Goal: Information Seeking & Learning: Learn about a topic

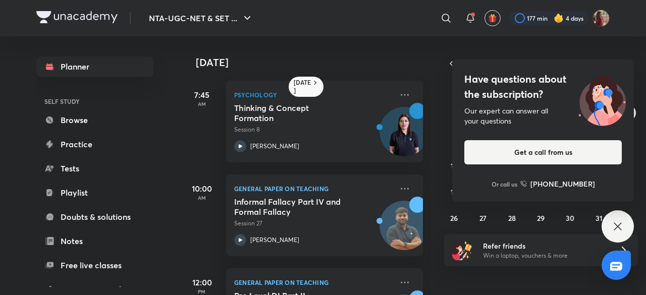
scroll to position [69, 0]
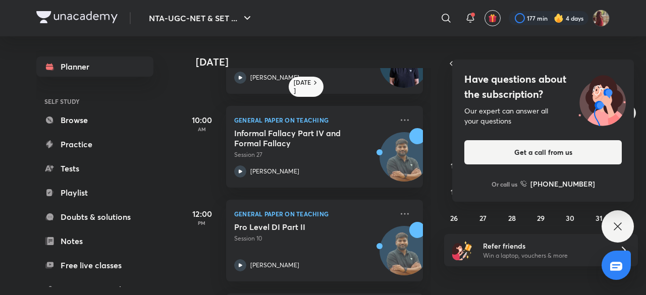
click at [618, 227] on icon at bounding box center [618, 227] width 8 height 8
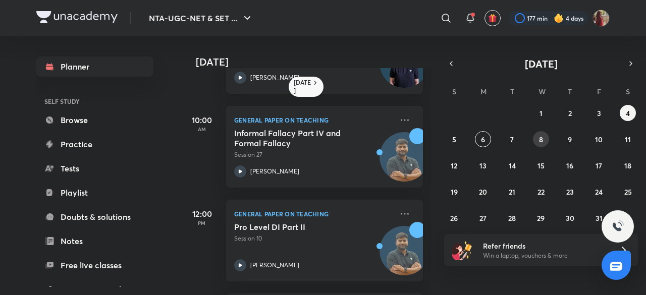
click at [539, 139] on abbr "8" at bounding box center [541, 140] width 4 height 10
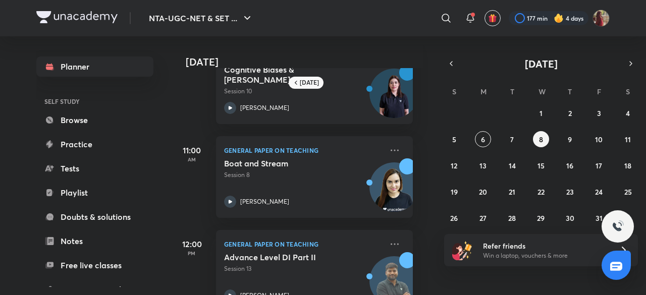
scroll to position [0, 10]
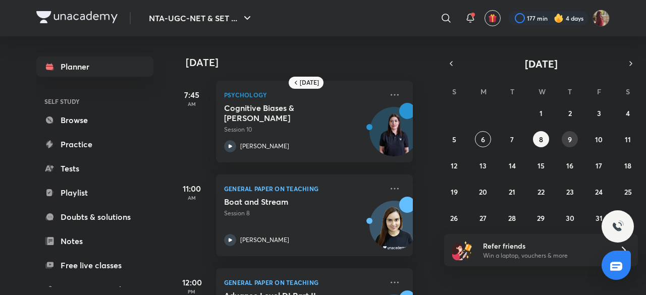
click at [574, 142] on button "9" at bounding box center [570, 139] width 16 height 16
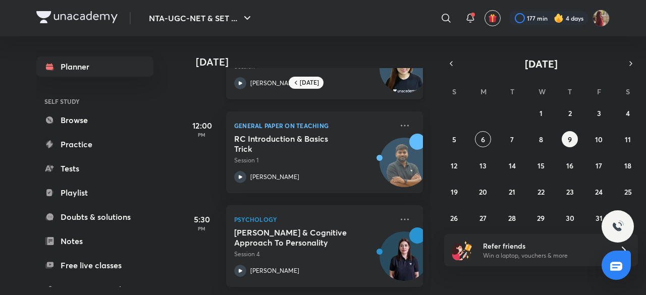
scroll to position [0, 0]
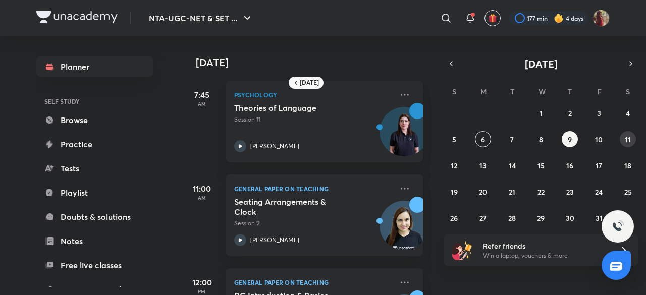
click at [627, 144] on button "11" at bounding box center [628, 139] width 16 height 16
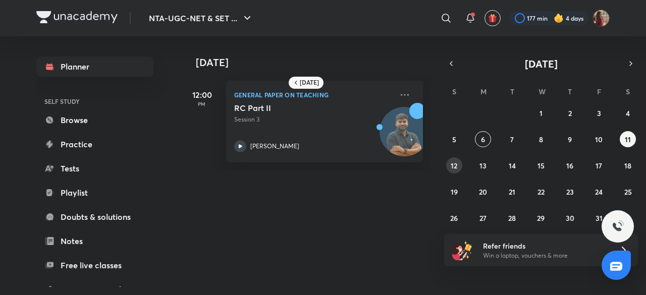
click at [457, 162] on abbr "12" at bounding box center [454, 166] width 7 height 10
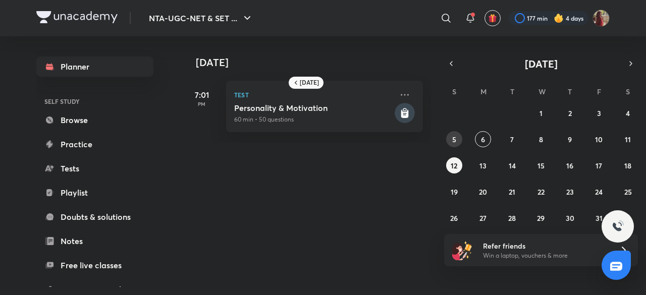
click at [448, 142] on button "5" at bounding box center [454, 139] width 16 height 16
click at [400, 110] on rect at bounding box center [405, 113] width 20 height 20
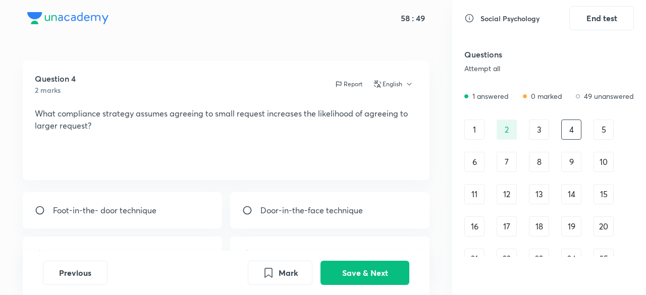
click at [537, 139] on div "3" at bounding box center [539, 130] width 20 height 20
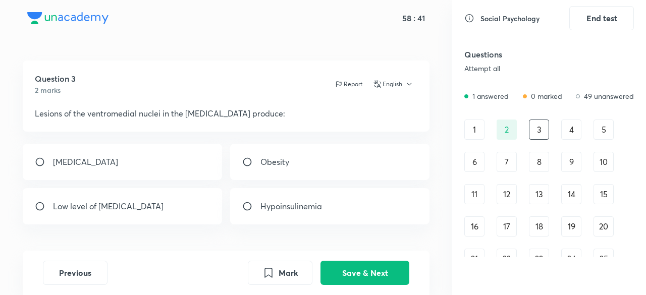
click at [249, 159] on input "radio" at bounding box center [251, 162] width 18 height 10
radio input "true"
click at [336, 271] on button "Save & Next" at bounding box center [364, 272] width 89 height 24
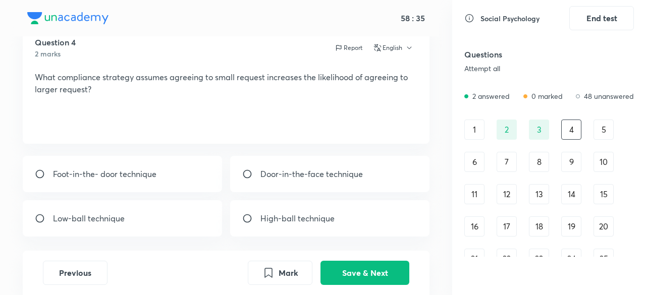
scroll to position [37, 0]
click at [93, 180] on div "Foot-in-the- door technique" at bounding box center [122, 173] width 199 height 36
radio input "true"
click at [341, 275] on button "Save & Next" at bounding box center [364, 272] width 89 height 24
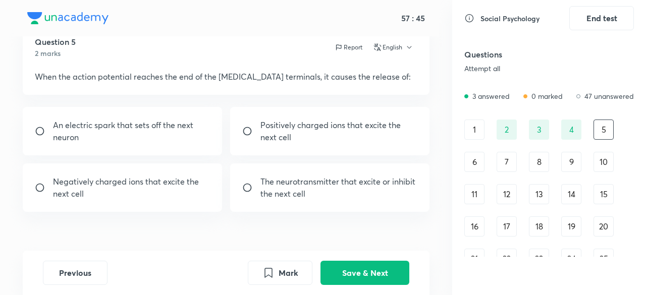
click at [265, 141] on p "Positively charged ions that excite the next cell" at bounding box center [338, 131] width 157 height 24
radio input "true"
click at [347, 273] on button "Save & Next" at bounding box center [364, 272] width 89 height 24
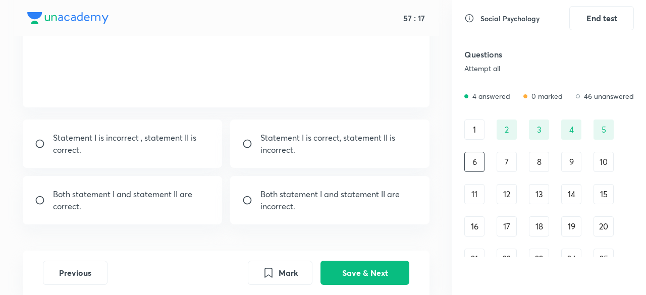
scroll to position [122, 0]
click at [125, 196] on p "Both statement I and statement II are correct." at bounding box center [131, 200] width 157 height 24
radio input "true"
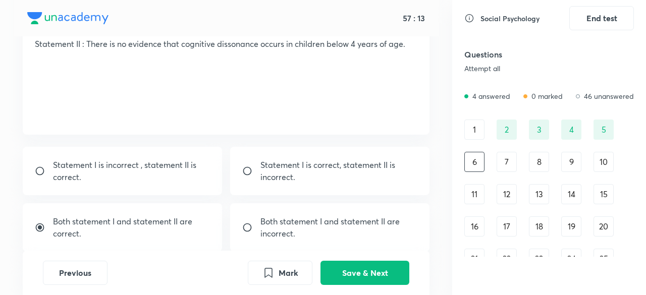
scroll to position [94, 0]
click at [246, 174] on input "radio" at bounding box center [251, 171] width 18 height 10
radio input "true"
radio input "false"
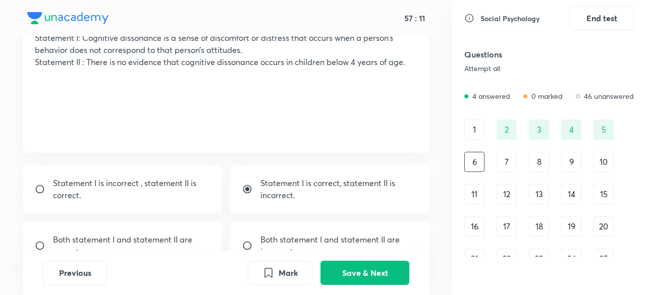
scroll to position [75, 0]
click at [354, 258] on div "Previous Mark Save & Next" at bounding box center [226, 273] width 407 height 44
click at [356, 270] on button "Save & Next" at bounding box center [364, 272] width 89 height 24
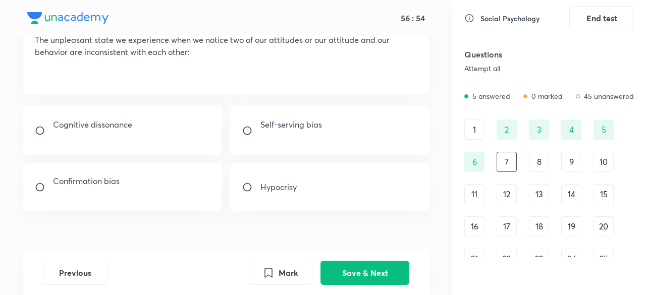
scroll to position [67, 0]
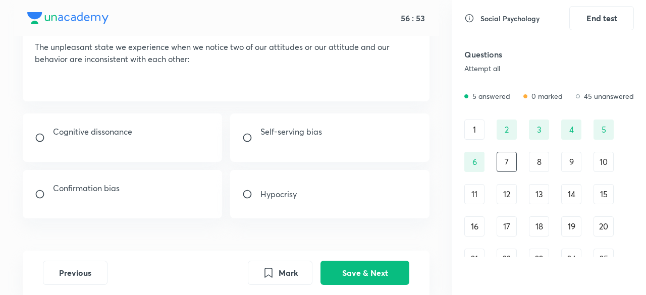
click at [127, 149] on p at bounding box center [92, 144] width 79 height 12
radio input "true"
click at [349, 275] on button "Save & Next" at bounding box center [364, 272] width 89 height 24
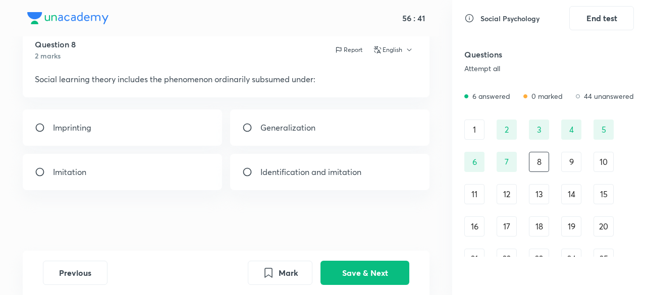
click at [83, 165] on div "Imitation" at bounding box center [122, 172] width 199 height 36
radio input "true"
click at [361, 273] on button "Save & Next" at bounding box center [364, 272] width 89 height 24
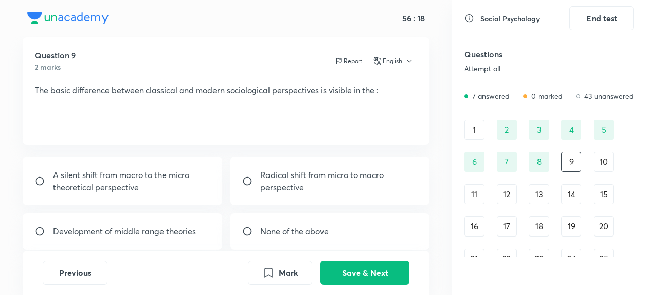
scroll to position [23, 0]
click at [602, 167] on div "10" at bounding box center [604, 162] width 20 height 20
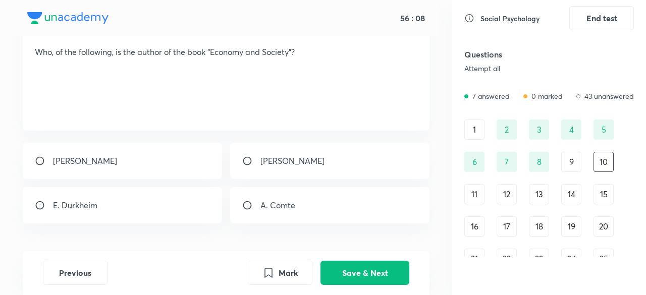
scroll to position [73, 0]
click at [56, 168] on div "[PERSON_NAME]" at bounding box center [122, 161] width 199 height 36
radio input "true"
click at [362, 280] on button "Save & Next" at bounding box center [364, 272] width 89 height 24
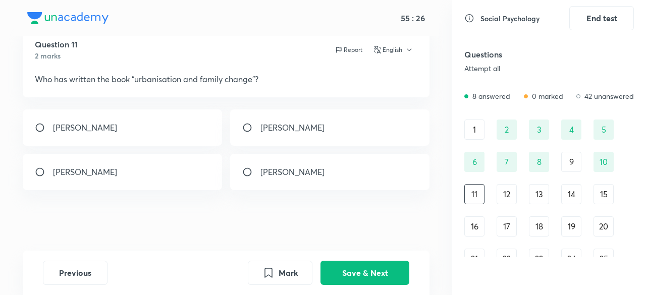
click at [253, 174] on input "radio" at bounding box center [251, 172] width 18 height 10
radio input "true"
click at [385, 272] on button "Save & Next" at bounding box center [364, 272] width 89 height 24
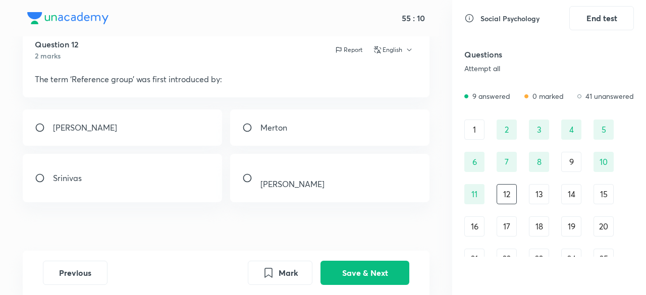
click at [73, 127] on p "[PERSON_NAME]" at bounding box center [85, 128] width 64 height 12
radio input "true"
click at [381, 276] on button "Save & Next" at bounding box center [364, 272] width 89 height 24
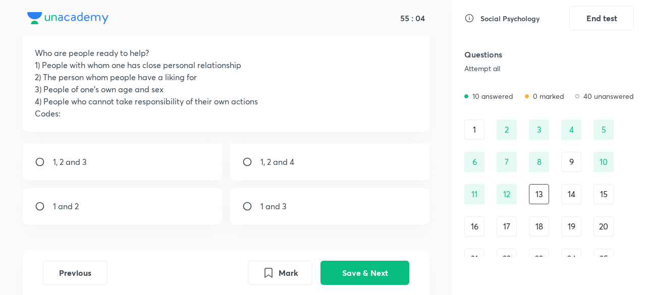
scroll to position [51, 0]
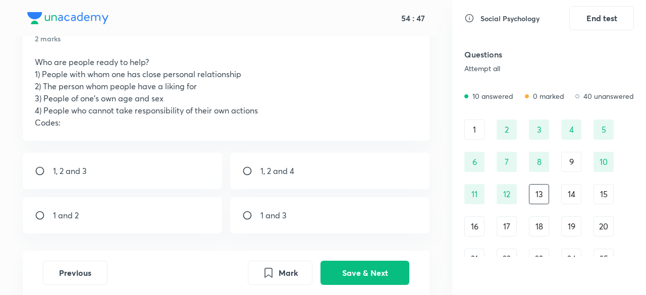
click at [126, 169] on div "1, 2 and 3" at bounding box center [122, 171] width 199 height 36
radio input "true"
click at [372, 278] on button "Save & Next" at bounding box center [364, 272] width 89 height 24
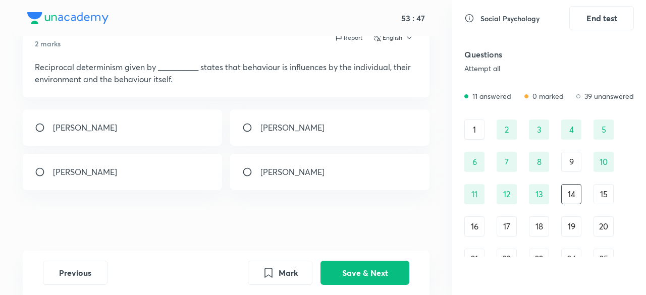
click at [249, 175] on input "radio" at bounding box center [251, 172] width 18 height 10
radio input "true"
click at [360, 276] on button "Save & Next" at bounding box center [364, 272] width 89 height 24
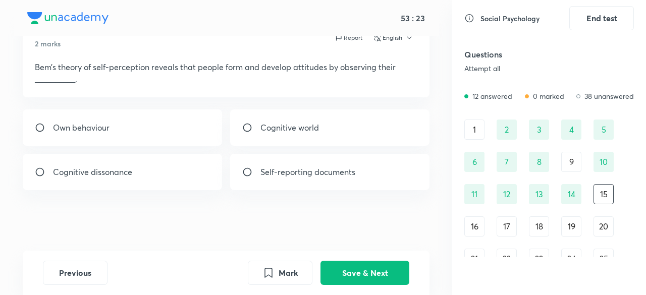
click at [154, 139] on div "Own behaviour" at bounding box center [122, 128] width 199 height 36
radio input "true"
click at [348, 266] on button "Save & Next" at bounding box center [364, 272] width 89 height 24
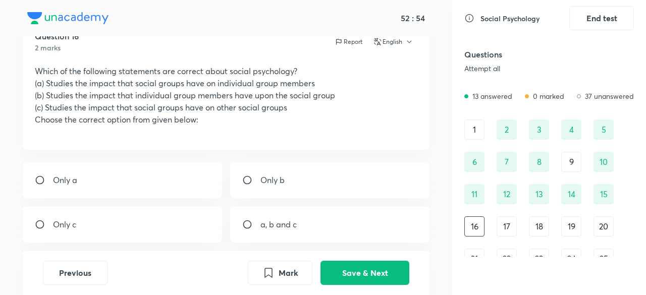
scroll to position [42, 0]
click at [244, 226] on input "radio" at bounding box center [251, 225] width 18 height 10
radio input "true"
click at [357, 278] on button "Save & Next" at bounding box center [364, 272] width 89 height 24
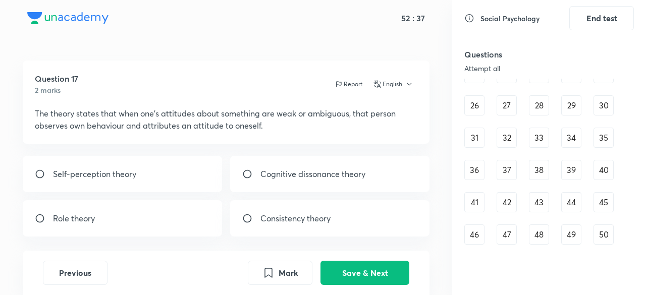
scroll to position [0, 0]
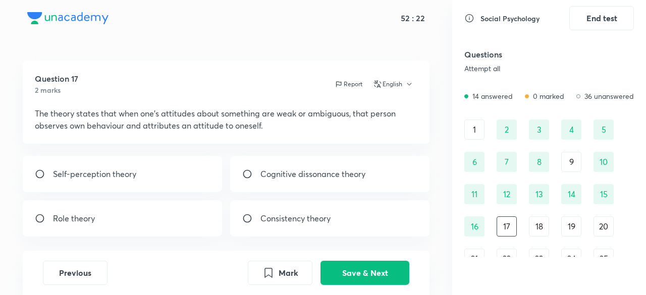
click at [85, 161] on div "Self-perception theory" at bounding box center [122, 174] width 199 height 36
radio input "true"
click at [356, 268] on button "Save & Next" at bounding box center [364, 272] width 89 height 24
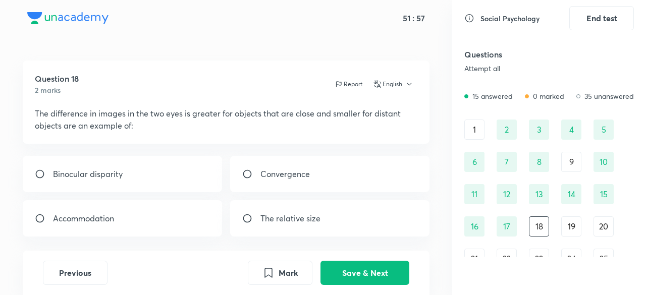
click at [247, 216] on input "radio" at bounding box center [251, 218] width 18 height 10
radio input "true"
click at [356, 271] on button "Save & Next" at bounding box center [364, 272] width 89 height 24
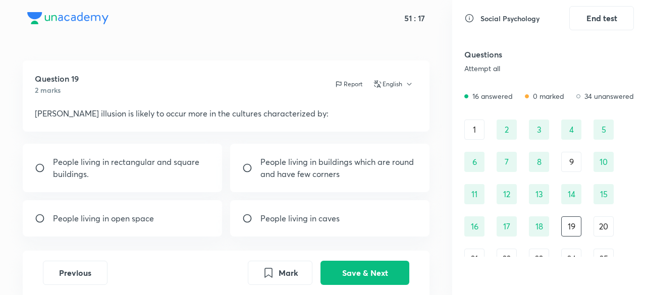
click at [185, 169] on p "People living in rectangular and square buildings." at bounding box center [131, 168] width 157 height 24
radio input "true"
click at [360, 273] on button "Save & Next" at bounding box center [364, 272] width 89 height 24
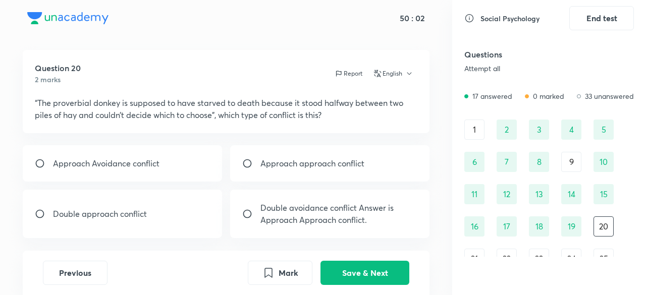
scroll to position [11, 0]
click at [311, 159] on p "Approach approach conflict" at bounding box center [312, 163] width 104 height 12
radio input "true"
click at [363, 267] on button "Save & Next" at bounding box center [364, 272] width 89 height 24
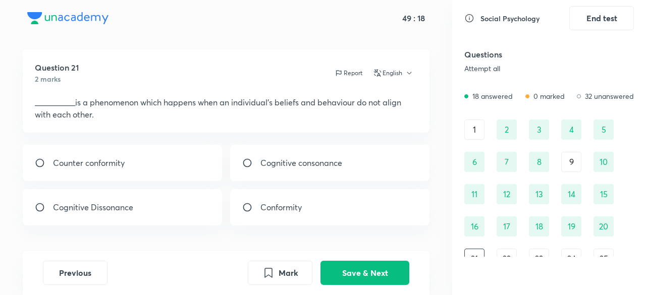
click at [53, 162] on p "Counter conformity" at bounding box center [89, 163] width 72 height 12
radio input "true"
click at [343, 271] on button "Save & Next" at bounding box center [364, 272] width 89 height 24
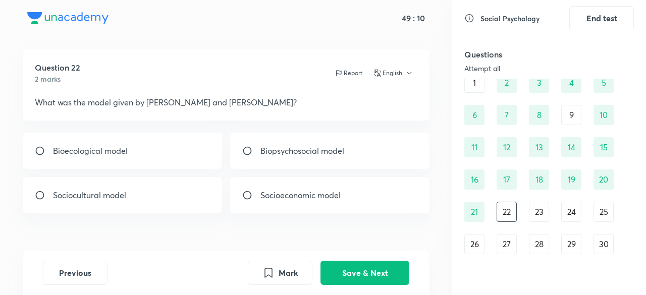
scroll to position [47, 0]
click at [73, 155] on p "Bioecological model" at bounding box center [90, 151] width 75 height 12
radio input "true"
click at [355, 269] on button "Save & Next" at bounding box center [364, 272] width 89 height 24
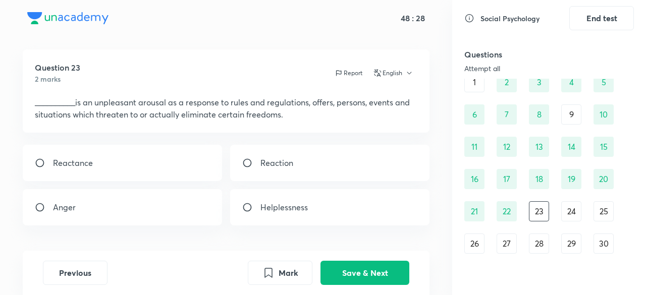
click at [506, 211] on div "22" at bounding box center [507, 211] width 20 height 20
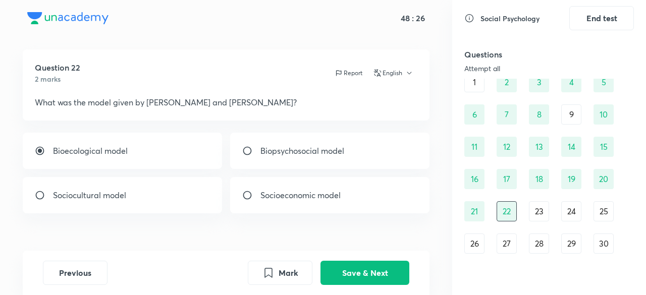
click at [538, 213] on div "23" at bounding box center [539, 211] width 20 height 20
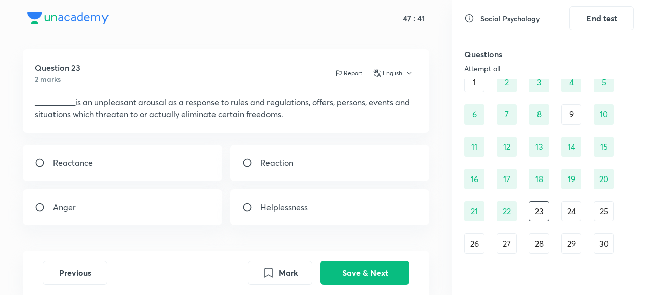
click at [178, 216] on div "Anger" at bounding box center [122, 207] width 199 height 36
click at [258, 199] on div "Helplessness" at bounding box center [329, 207] width 199 height 36
radio input "false"
radio input "true"
click at [354, 271] on button "Save & Next" at bounding box center [364, 272] width 89 height 24
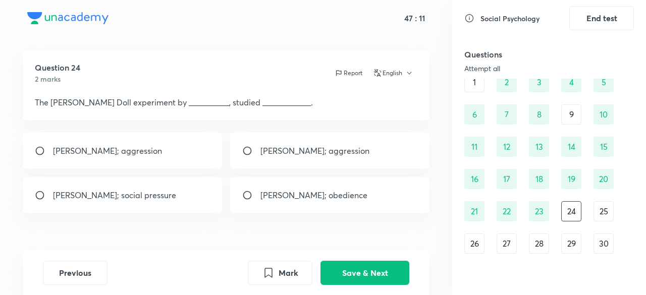
click at [131, 160] on div "[PERSON_NAME]; aggression" at bounding box center [122, 151] width 199 height 36
radio input "true"
click at [350, 271] on button "Save & Next" at bounding box center [364, 272] width 89 height 24
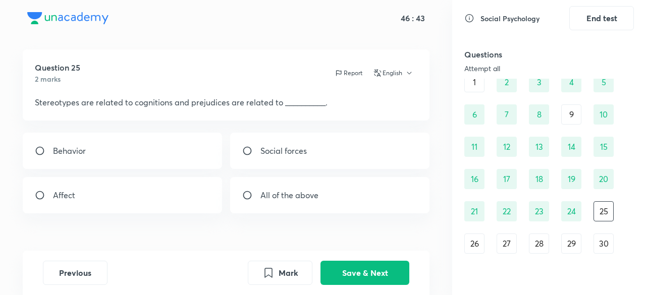
click at [259, 196] on input "radio" at bounding box center [251, 195] width 18 height 10
radio input "true"
click at [355, 277] on button "Save & Next" at bounding box center [364, 272] width 89 height 24
click at [253, 202] on div "All of the above" at bounding box center [329, 195] width 199 height 36
radio input "true"
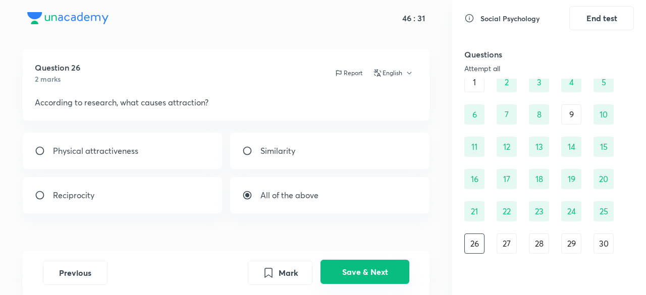
click at [353, 275] on button "Save & Next" at bounding box center [364, 272] width 89 height 24
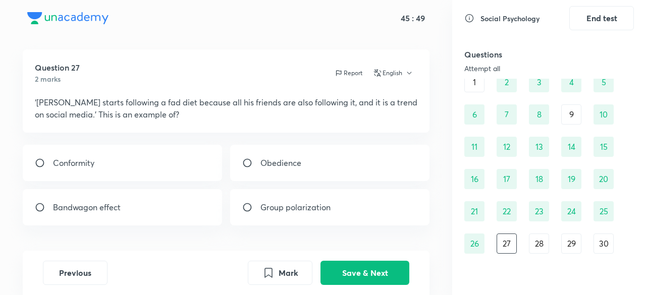
click at [220, 203] on div "Bandwagon effect" at bounding box center [122, 207] width 199 height 36
radio input "true"
click at [348, 270] on button "Save & Next" at bounding box center [364, 272] width 89 height 24
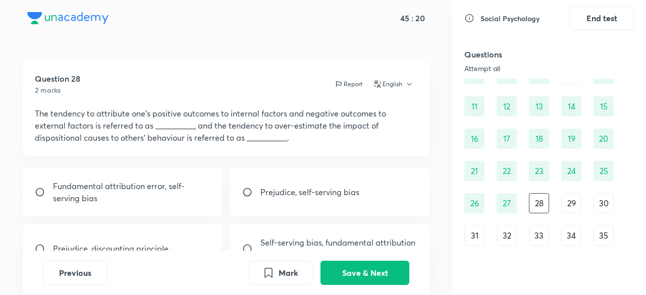
scroll to position [83, 0]
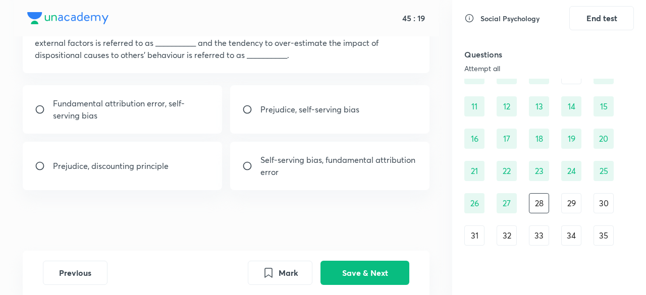
click at [569, 201] on div "29" at bounding box center [571, 203] width 20 height 20
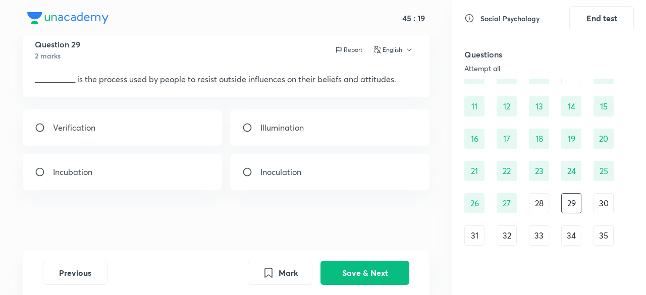
scroll to position [34, 0]
click at [167, 171] on div "Incubation" at bounding box center [122, 172] width 199 height 36
radio input "true"
click at [372, 270] on button "Save & Next" at bounding box center [364, 272] width 89 height 24
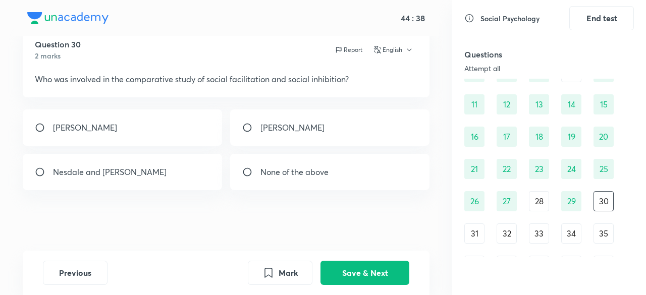
scroll to position [186, 0]
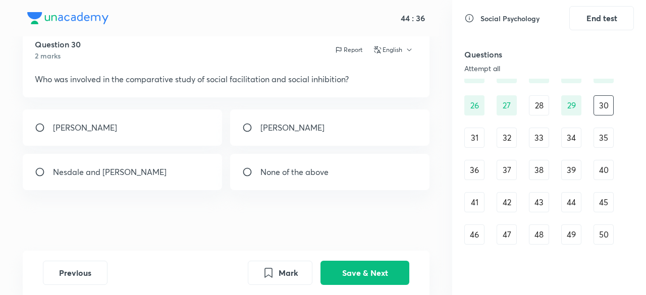
click at [476, 148] on div "1 2 3 4 5 6 7 8 9 10 11 12 13 14 15 16 17 18 19 20 21 22 23 24 25 26 27 28 29 3…" at bounding box center [549, 89] width 170 height 311
click at [472, 137] on div "31" at bounding box center [474, 138] width 20 height 20
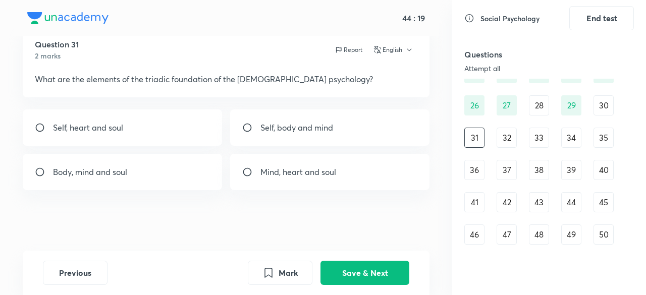
click at [127, 175] on p "Body, mind and soul" at bounding box center [90, 172] width 74 height 12
radio input "true"
click at [357, 270] on button "Save & Next" at bounding box center [364, 272] width 89 height 24
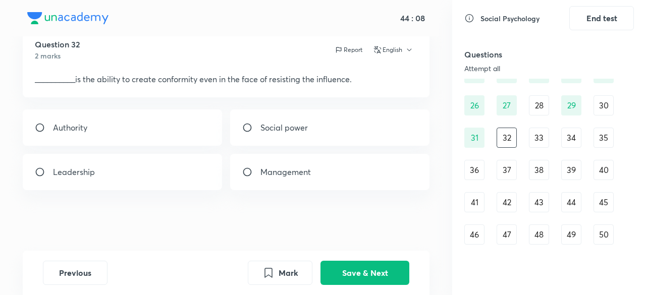
click at [135, 127] on div "Authority" at bounding box center [122, 128] width 199 height 36
radio input "true"
click at [338, 270] on button "Save & Next" at bounding box center [364, 272] width 89 height 24
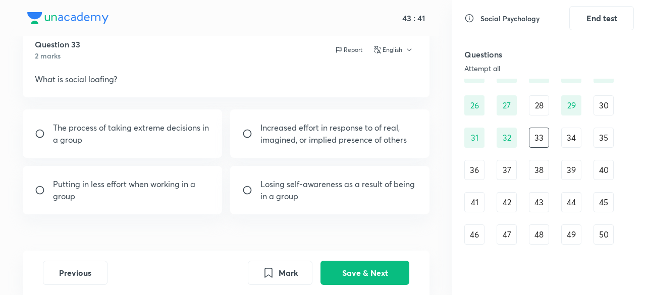
click at [177, 191] on p "Putting in less effort when working in a group" at bounding box center [131, 190] width 157 height 24
radio input "true"
click at [382, 273] on button "Save & Next" at bounding box center [364, 272] width 89 height 24
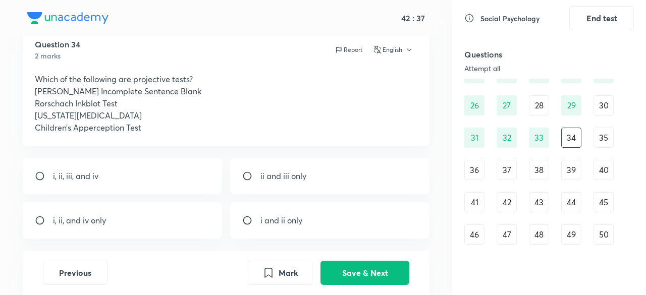
click at [260, 177] on p "ii and iii only" at bounding box center [283, 176] width 46 height 12
radio input "true"
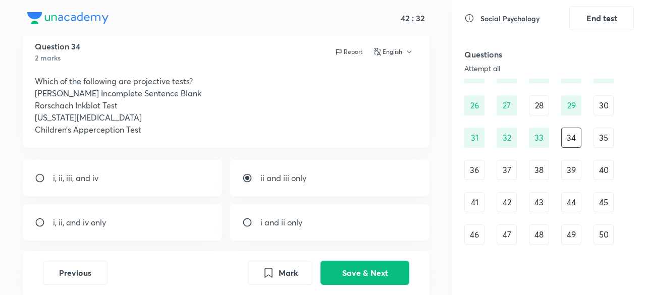
scroll to position [29, 0]
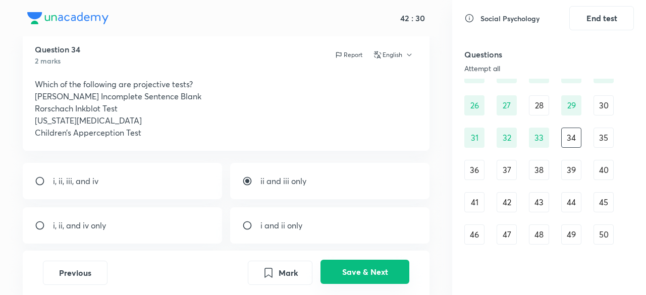
click at [343, 269] on button "Save & Next" at bounding box center [364, 272] width 89 height 24
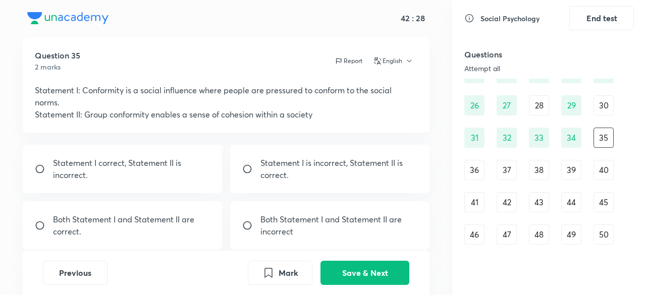
scroll to position [23, 0]
click at [159, 184] on div "Statement I correct, Statement II is incorrect." at bounding box center [122, 169] width 199 height 48
click at [159, 237] on p "Both Statement I and Statement II are correct." at bounding box center [131, 225] width 157 height 24
radio input "false"
radio input "true"
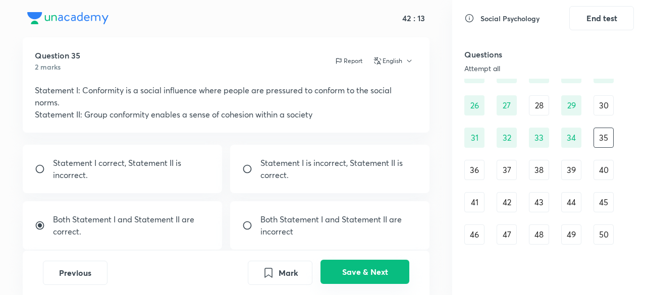
click at [366, 274] on button "Save & Next" at bounding box center [364, 272] width 89 height 24
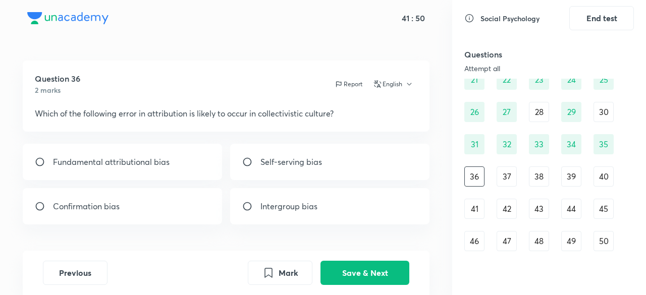
scroll to position [179, 0]
click at [138, 203] on div "Confirmation bias" at bounding box center [122, 206] width 199 height 36
radio input "true"
click at [125, 157] on p "Fundamental attributional bias" at bounding box center [111, 162] width 117 height 12
radio input "true"
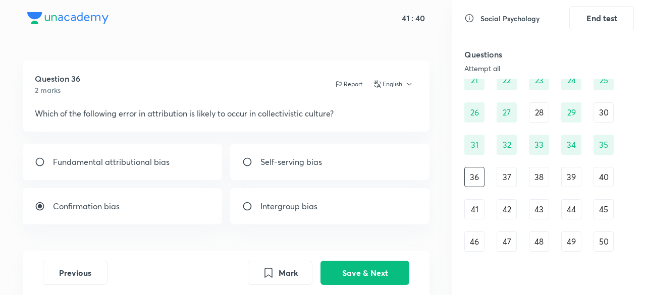
radio input "false"
click at [351, 269] on button "Save & Next" at bounding box center [364, 272] width 89 height 24
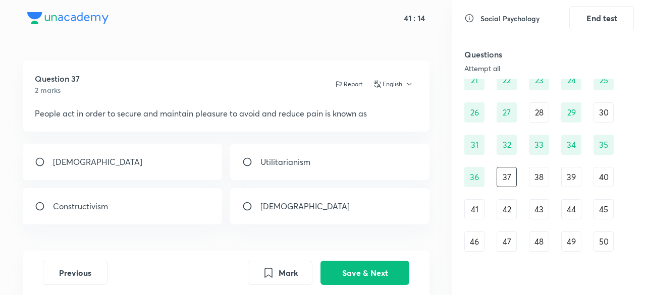
click at [114, 156] on div "[DEMOGRAPHIC_DATA]" at bounding box center [122, 162] width 199 height 36
radio input "true"
click at [365, 276] on button "Save & Next" at bounding box center [364, 272] width 89 height 24
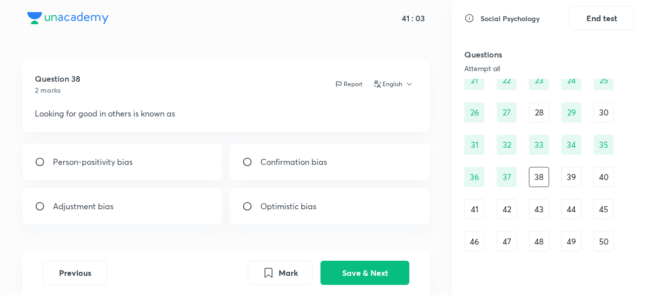
click at [285, 198] on div "Optimistic bias" at bounding box center [329, 206] width 199 height 36
radio input "true"
click at [339, 270] on button "Save & Next" at bounding box center [364, 272] width 89 height 24
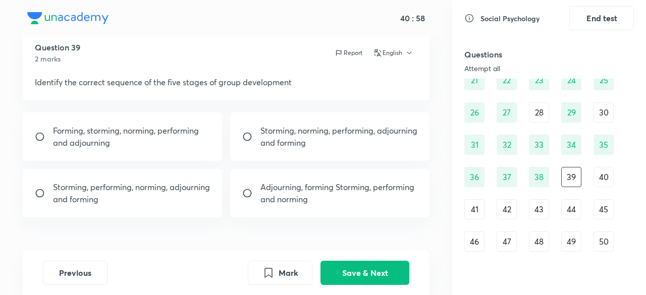
scroll to position [42, 0]
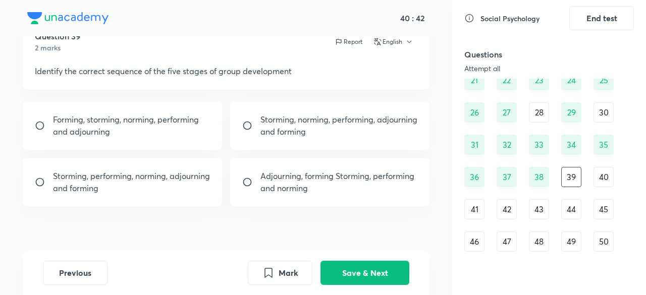
click at [131, 126] on p "Forming, storming, norming, performing and adjourning" at bounding box center [131, 126] width 157 height 24
radio input "true"
click at [358, 261] on button "Save & Next" at bounding box center [364, 272] width 89 height 24
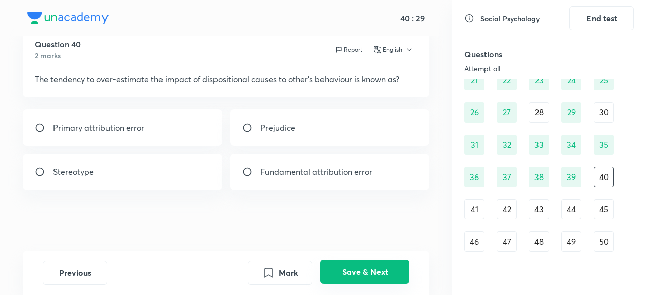
scroll to position [34, 0]
click at [174, 130] on div "Primary attribution error" at bounding box center [122, 128] width 199 height 36
radio input "true"
click at [346, 269] on button "Save & Next" at bounding box center [364, 272] width 89 height 24
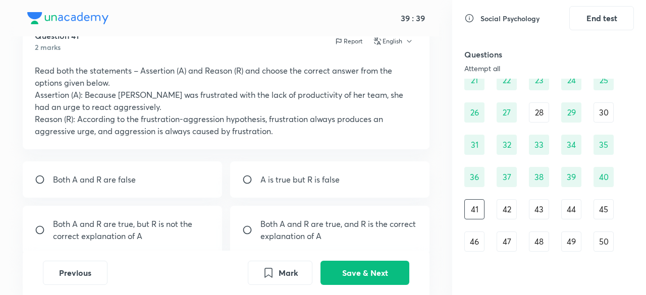
scroll to position [43, 0]
click at [254, 232] on input "radio" at bounding box center [251, 230] width 18 height 10
radio input "true"
click at [361, 271] on button "Save & Next" at bounding box center [364, 272] width 89 height 24
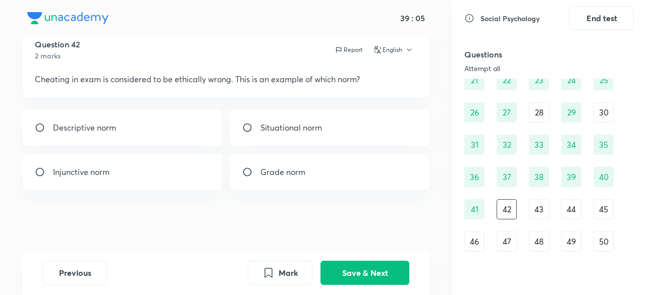
click at [210, 130] on div "Descriptive norm" at bounding box center [122, 128] width 199 height 36
click at [271, 179] on div "Grade norm" at bounding box center [329, 172] width 199 height 36
radio input "false"
radio input "true"
click at [203, 124] on div "Descriptive norm" at bounding box center [122, 128] width 199 height 36
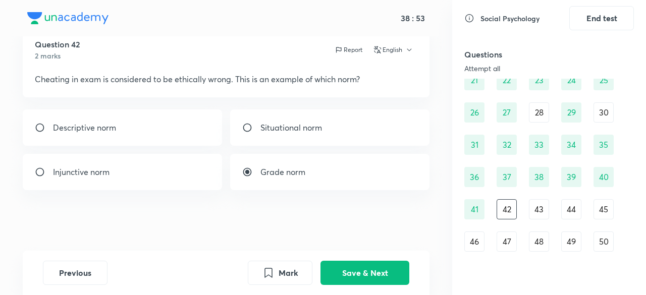
radio input "true"
radio input "false"
click at [341, 270] on button "Save & Next" at bounding box center [364, 272] width 89 height 24
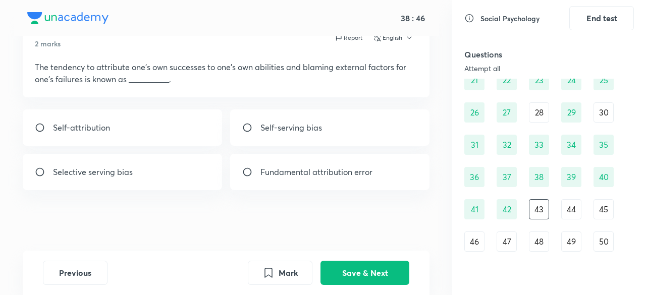
scroll to position [36, 0]
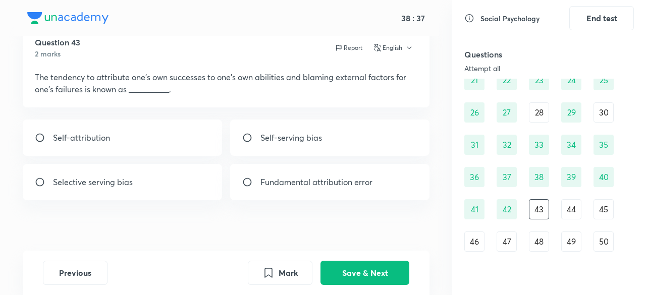
click at [262, 144] on div "Self-serving bias" at bounding box center [329, 138] width 199 height 36
click at [186, 192] on div "Selective serving bias" at bounding box center [122, 182] width 199 height 36
radio input "false"
radio input "true"
click at [337, 274] on button "Save & Next" at bounding box center [364, 272] width 89 height 24
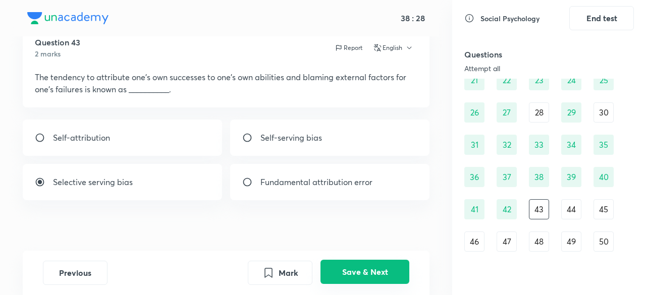
scroll to position [34, 0]
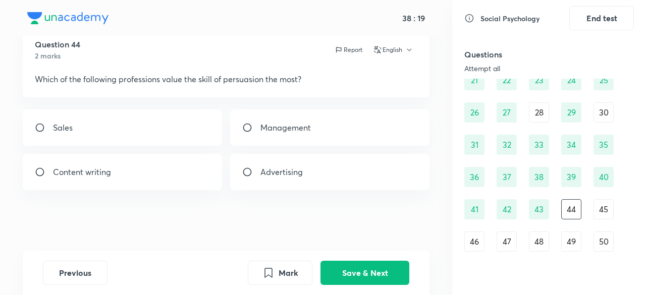
click at [109, 125] on div "Sales" at bounding box center [122, 128] width 199 height 36
radio input "true"
click at [360, 269] on button "Save & Next" at bounding box center [364, 272] width 89 height 24
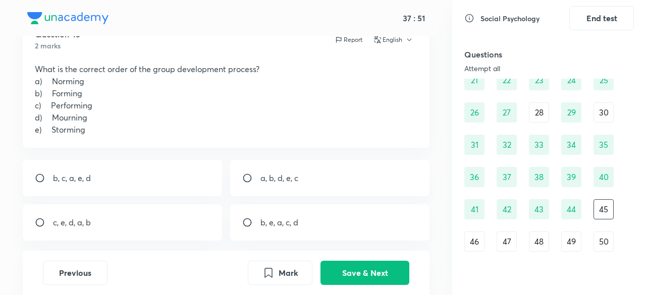
scroll to position [44, 0]
click at [255, 222] on input "radio" at bounding box center [251, 223] width 18 height 10
radio input "true"
click at [351, 274] on button "Save & Next" at bounding box center [364, 272] width 89 height 24
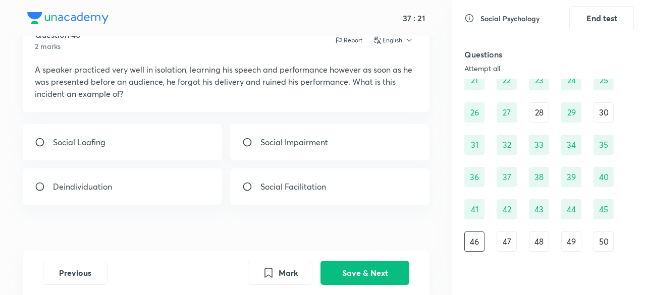
click at [253, 198] on div "Social Facilitation" at bounding box center [329, 187] width 199 height 36
radio input "true"
click at [350, 275] on button "Save & Next" at bounding box center [364, 272] width 89 height 24
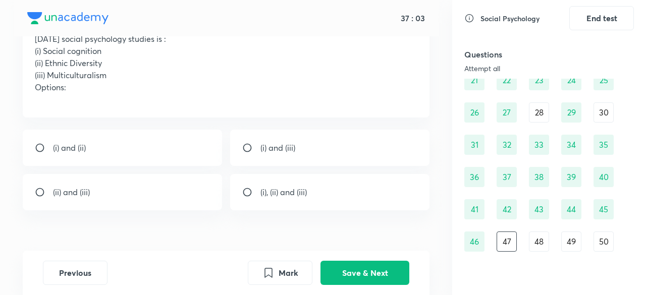
scroll to position [75, 0]
click at [245, 188] on input "radio" at bounding box center [251, 192] width 18 height 10
radio input "true"
click at [332, 270] on button "Save & Next" at bounding box center [364, 272] width 89 height 24
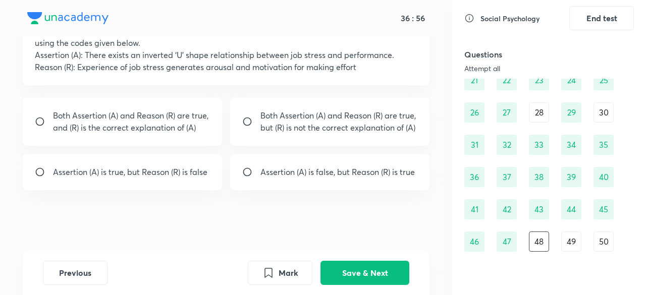
scroll to position [82, 0]
click at [115, 142] on div "Both Assertion (A) and Reason (R) are true, and (R) is the correct explanation …" at bounding box center [122, 122] width 199 height 48
radio input "true"
click at [378, 274] on button "Save & Next" at bounding box center [364, 272] width 89 height 24
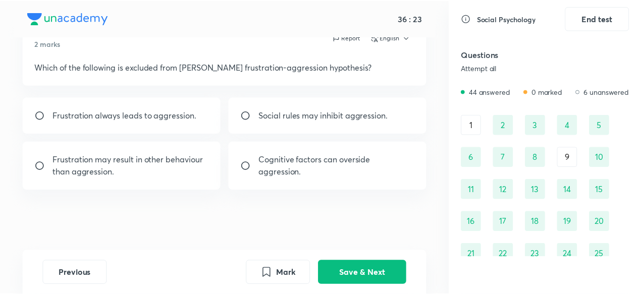
scroll to position [186, 0]
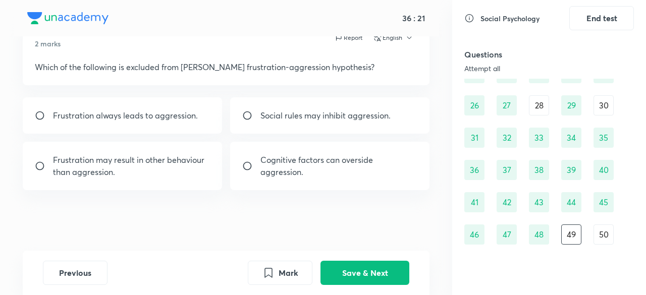
click at [606, 233] on div "50" at bounding box center [604, 235] width 20 height 20
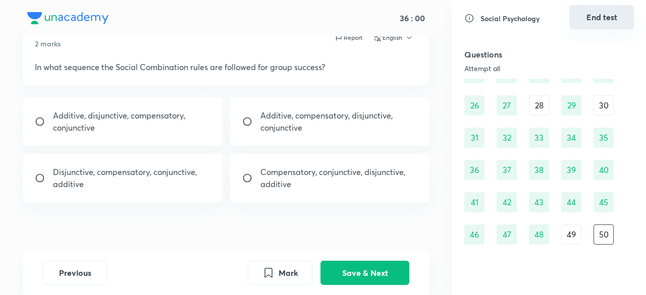
click at [579, 20] on button "End test" at bounding box center [601, 17] width 65 height 24
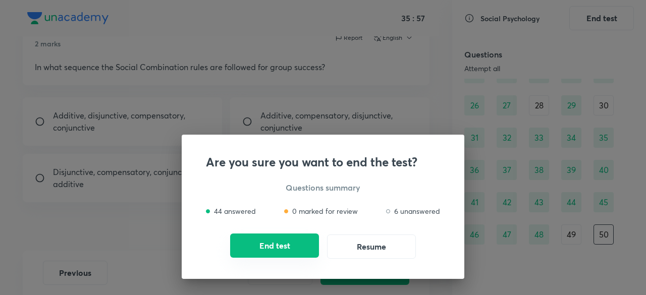
click at [280, 249] on button "End test" at bounding box center [274, 246] width 89 height 24
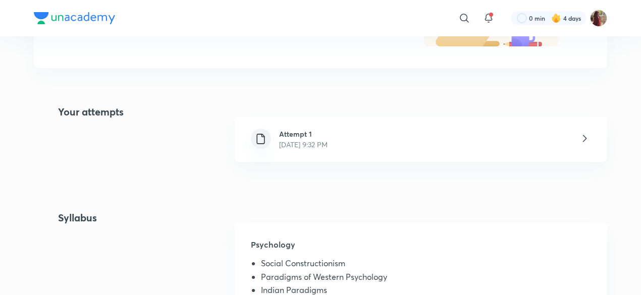
scroll to position [179, 0]
click at [319, 157] on div "Attempt 1 [DATE] 9:32 PM" at bounding box center [421, 137] width 372 height 45
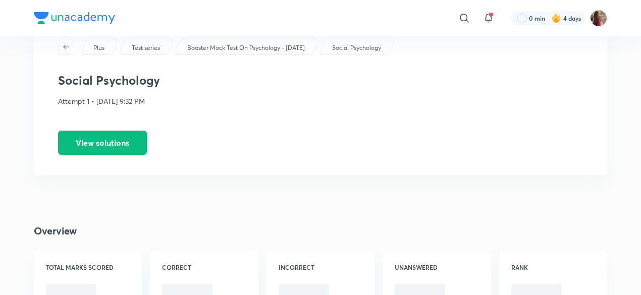
scroll to position [53, 0]
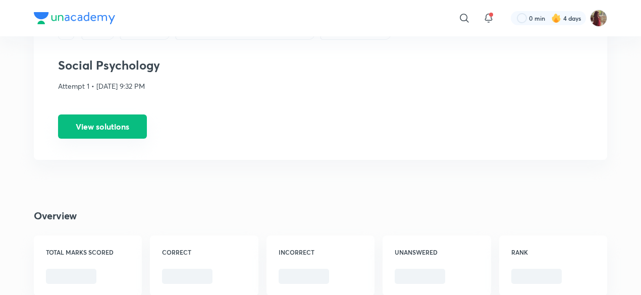
click at [91, 127] on button "View solutions" at bounding box center [102, 127] width 89 height 24
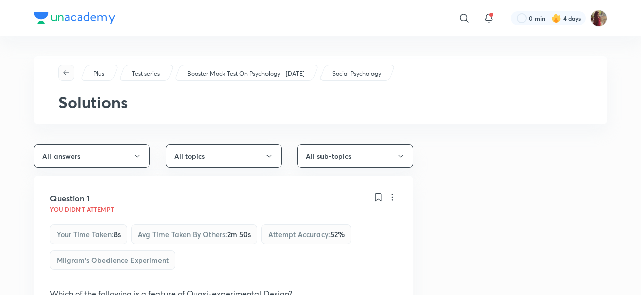
click at [66, 73] on icon "button" at bounding box center [66, 73] width 8 height 8
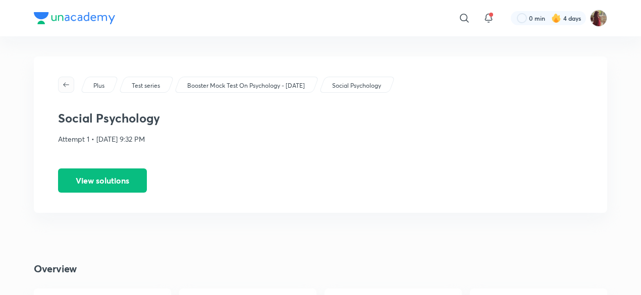
click at [71, 88] on span "button" at bounding box center [66, 85] width 15 height 8
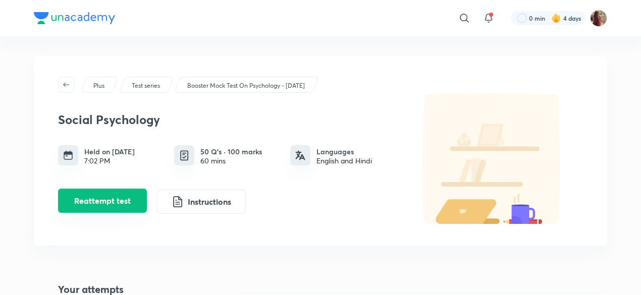
click at [115, 198] on button "Reattempt test" at bounding box center [102, 201] width 89 height 24
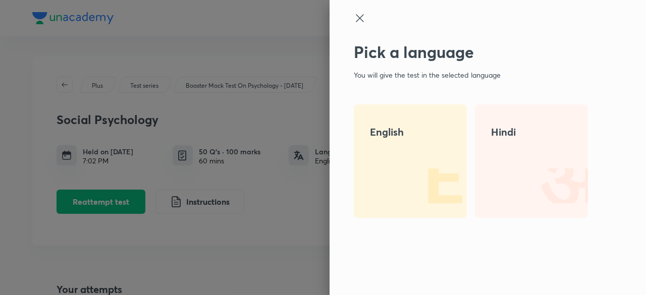
click at [374, 170] on div "English" at bounding box center [410, 161] width 113 height 114
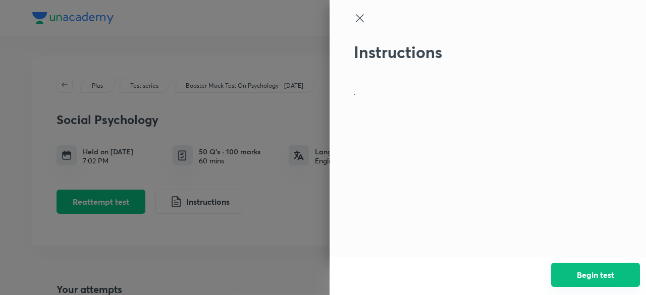
click at [617, 276] on button "Begin test" at bounding box center [595, 275] width 89 height 24
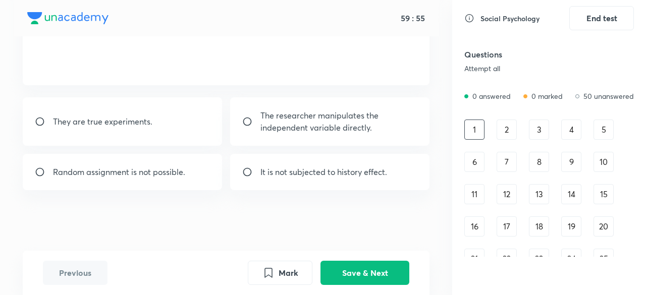
scroll to position [83, 0]
click at [510, 130] on div "2" at bounding box center [507, 130] width 20 height 20
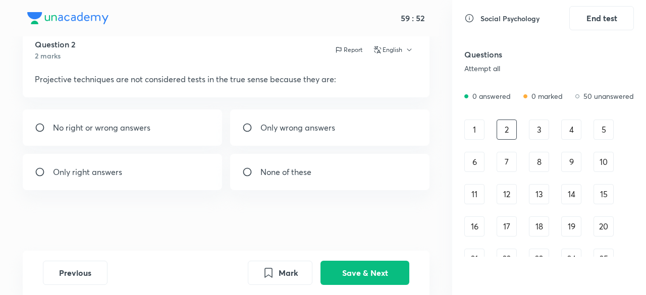
click at [146, 137] on div "No right or wrong answers" at bounding box center [122, 128] width 199 height 36
radio input "true"
click at [350, 274] on button "Save & Next" at bounding box center [364, 272] width 89 height 24
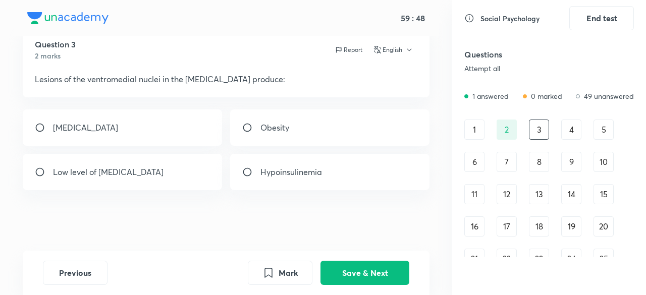
click at [305, 135] on div "Obesity" at bounding box center [329, 128] width 199 height 36
radio input "true"
click at [342, 270] on button "Save & Next" at bounding box center [364, 272] width 89 height 24
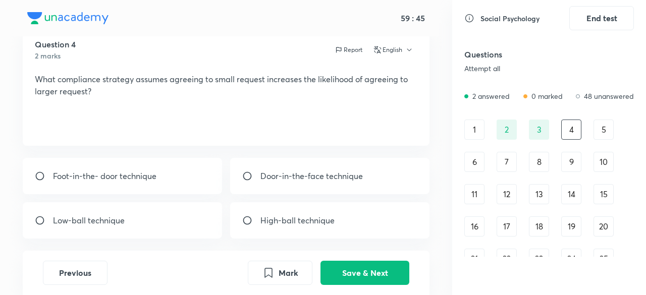
click at [139, 181] on p "Foot-in-the- door technique" at bounding box center [104, 176] width 103 height 12
radio input "true"
click at [337, 275] on button "Save & Next" at bounding box center [364, 272] width 89 height 24
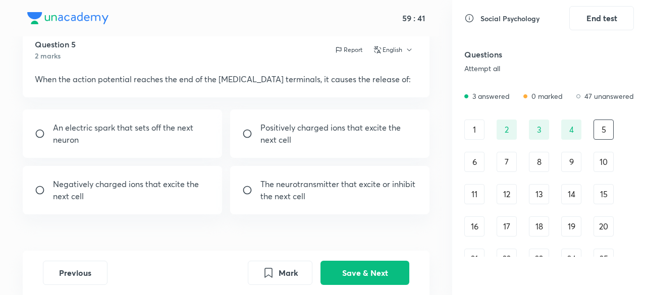
click at [271, 119] on div "Positively charged ions that excite the next cell" at bounding box center [329, 134] width 199 height 48
radio input "true"
click at [362, 271] on button "Save & Next" at bounding box center [364, 272] width 89 height 24
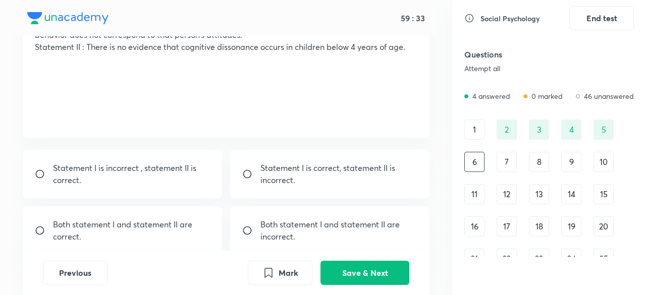
scroll to position [90, 0]
click at [257, 170] on input "radio" at bounding box center [251, 175] width 18 height 10
radio input "true"
click at [355, 268] on button "Save & Next" at bounding box center [364, 272] width 89 height 24
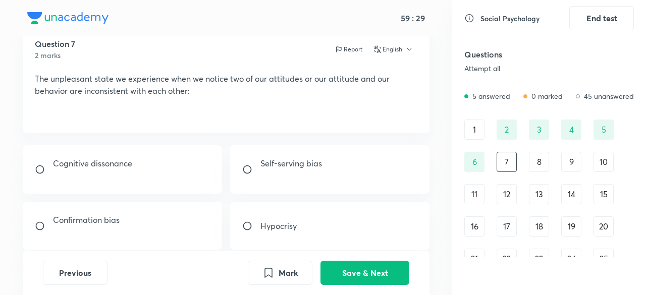
scroll to position [36, 0]
click at [134, 175] on div "Cognitive dissonance" at bounding box center [122, 168] width 199 height 48
radio input "true"
click at [337, 273] on button "Save & Next" at bounding box center [364, 272] width 89 height 24
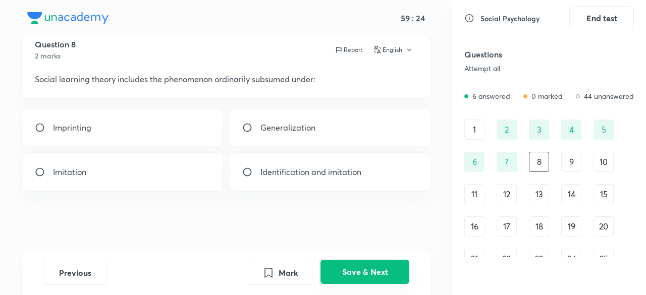
scroll to position [34, 0]
click at [137, 166] on div "Imitation" at bounding box center [122, 172] width 199 height 36
radio input "true"
click at [345, 274] on button "Save & Next" at bounding box center [364, 272] width 89 height 24
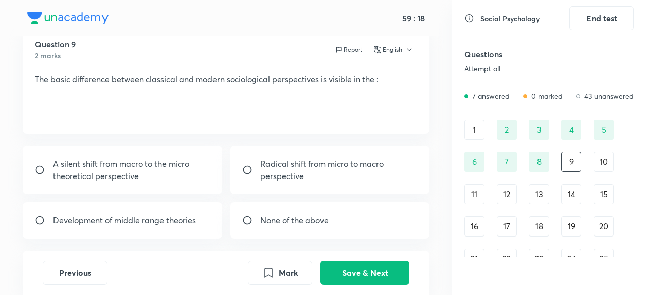
scroll to position [22, 0]
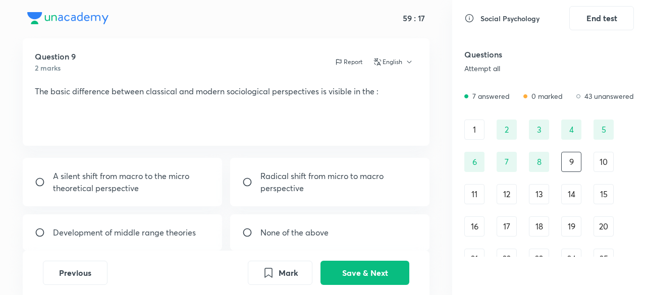
click at [599, 160] on div "10" at bounding box center [604, 162] width 20 height 20
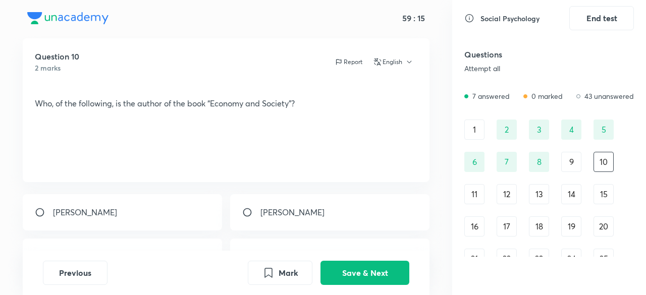
scroll to position [86, 0]
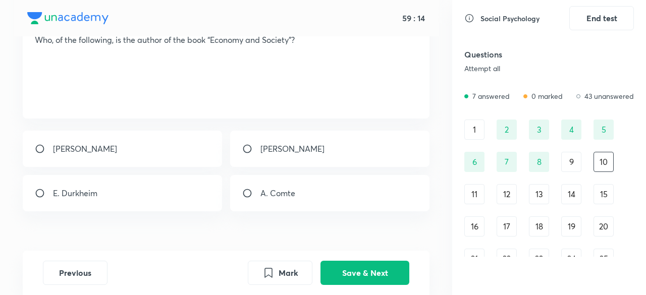
click at [113, 151] on div "[PERSON_NAME]" at bounding box center [122, 149] width 199 height 36
radio input "true"
click at [335, 272] on button "Save & Next" at bounding box center [364, 272] width 89 height 24
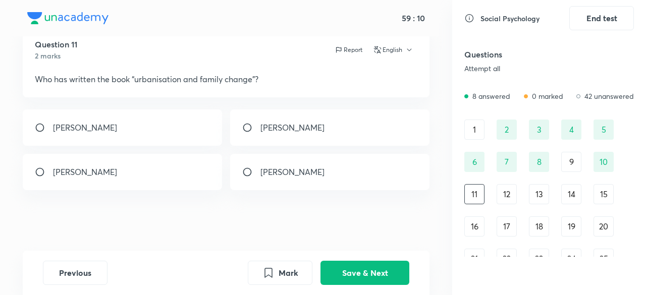
click at [256, 174] on input "radio" at bounding box center [251, 172] width 18 height 10
radio input "true"
click at [349, 272] on button "Save & Next" at bounding box center [364, 272] width 89 height 24
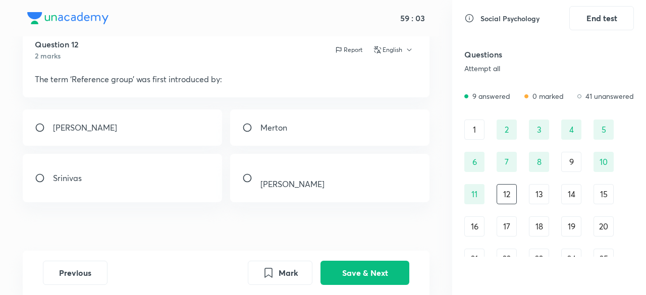
click at [164, 126] on div "[PERSON_NAME]" at bounding box center [122, 128] width 199 height 36
radio input "true"
click at [368, 275] on button "Save & Next" at bounding box center [364, 272] width 89 height 24
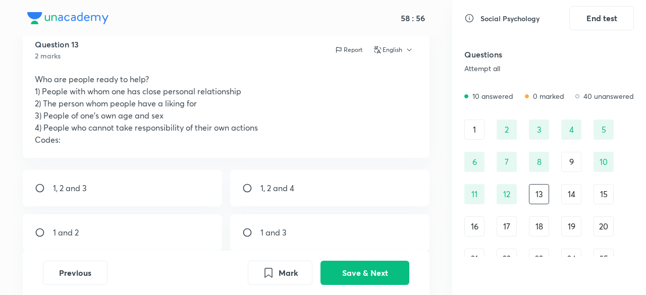
click at [165, 193] on div "1, 2 and 3" at bounding box center [122, 188] width 199 height 36
radio input "true"
click at [342, 266] on button "Save & Next" at bounding box center [364, 272] width 89 height 24
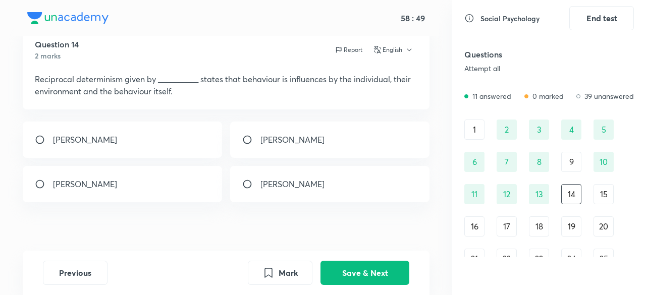
click at [291, 182] on p "[PERSON_NAME]" at bounding box center [292, 184] width 64 height 12
radio input "true"
click at [363, 268] on button "Save & Next" at bounding box center [364, 272] width 89 height 24
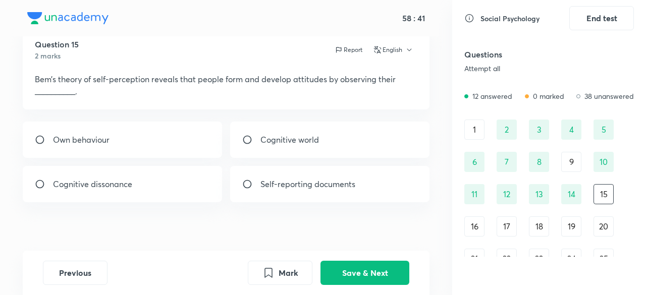
click at [250, 138] on input "radio" at bounding box center [251, 140] width 18 height 10
radio input "true"
click at [188, 138] on div "Own behaviour" at bounding box center [122, 140] width 199 height 36
radio input "true"
radio input "false"
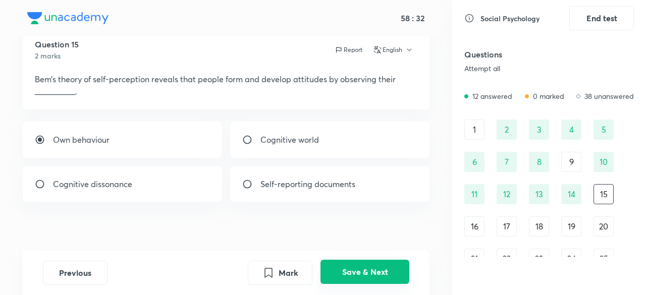
click at [349, 271] on button "Save & Next" at bounding box center [364, 272] width 89 height 24
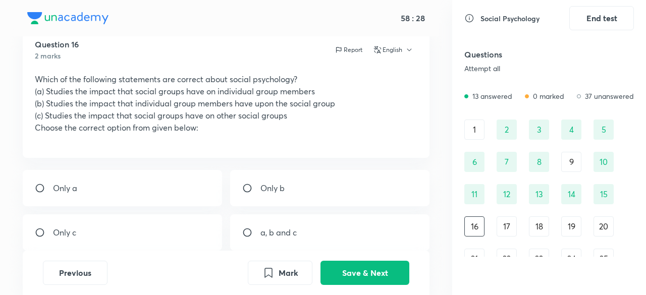
scroll to position [95, 0]
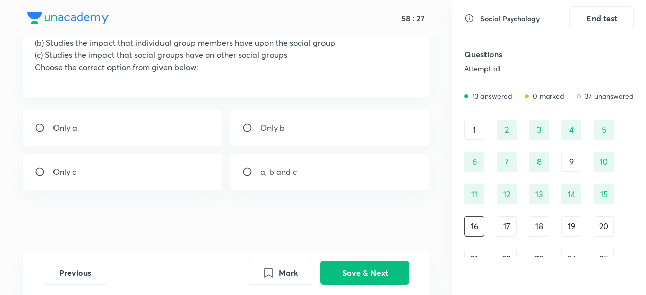
click at [256, 167] on input "radio" at bounding box center [251, 172] width 18 height 10
radio input "true"
click at [344, 273] on button "Save & Next" at bounding box center [364, 272] width 89 height 24
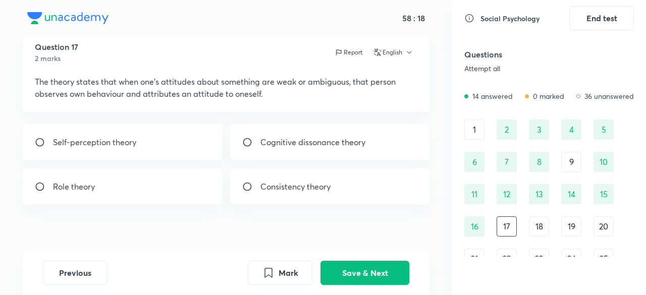
scroll to position [31, 0]
click at [172, 137] on div "Self-perception theory" at bounding box center [122, 143] width 199 height 36
radio input "true"
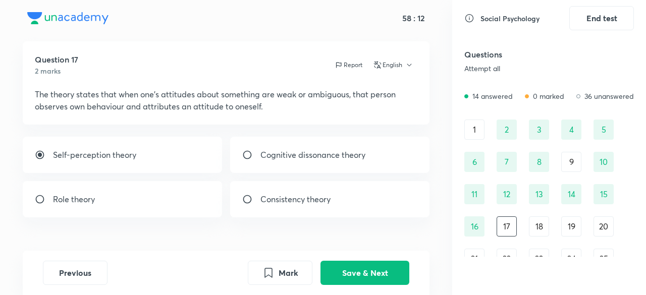
scroll to position [19, 0]
click at [361, 268] on button "Save & Next" at bounding box center [364, 272] width 89 height 24
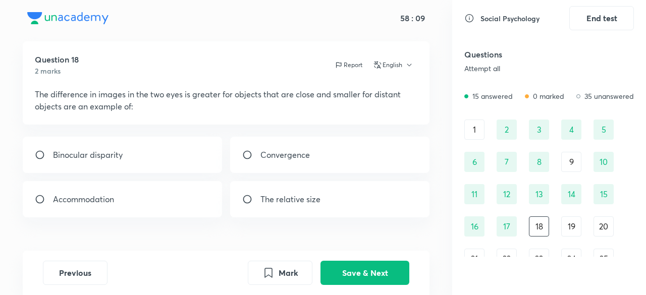
click at [292, 191] on div "The relative size" at bounding box center [329, 199] width 199 height 36
radio input "true"
click at [350, 267] on button "Save & Next" at bounding box center [364, 272] width 89 height 24
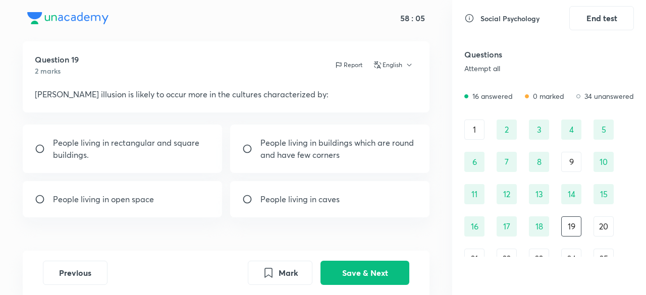
click at [178, 146] on p "People living in rectangular and square buildings." at bounding box center [131, 149] width 157 height 24
radio input "true"
click at [346, 270] on button "Save & Next" at bounding box center [364, 272] width 89 height 24
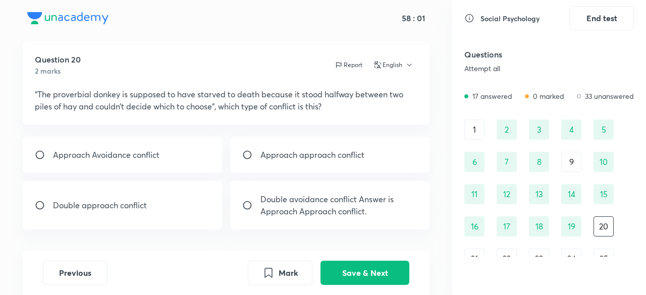
click at [262, 162] on div "Approach approach conflict" at bounding box center [329, 155] width 199 height 36
radio input "true"
click at [347, 272] on button "Save & Next" at bounding box center [364, 272] width 89 height 24
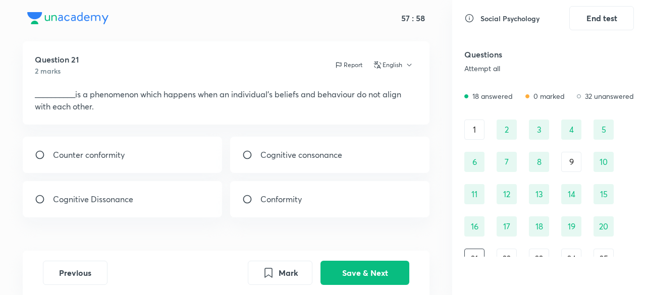
click at [163, 153] on div "Counter conformity" at bounding box center [122, 155] width 199 height 36
radio input "true"
click at [330, 273] on button "Save & Next" at bounding box center [364, 272] width 89 height 24
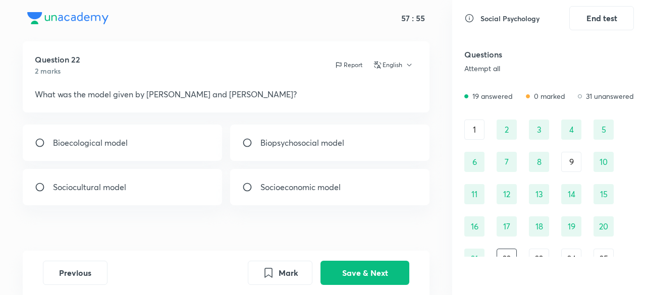
click at [166, 149] on div "Bioecological model" at bounding box center [122, 143] width 199 height 36
radio input "true"
click at [336, 278] on button "Save & Next" at bounding box center [364, 272] width 89 height 24
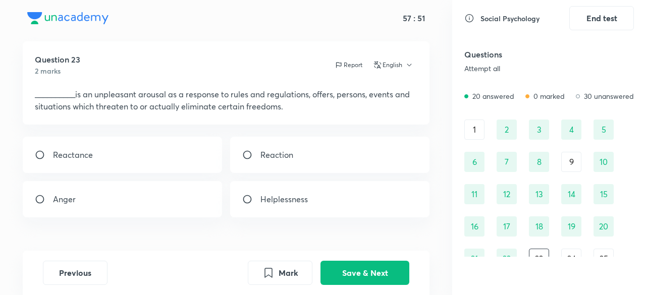
click at [289, 200] on p "Helplessness" at bounding box center [283, 199] width 47 height 12
radio input "true"
click at [359, 267] on button "Save & Next" at bounding box center [364, 272] width 89 height 24
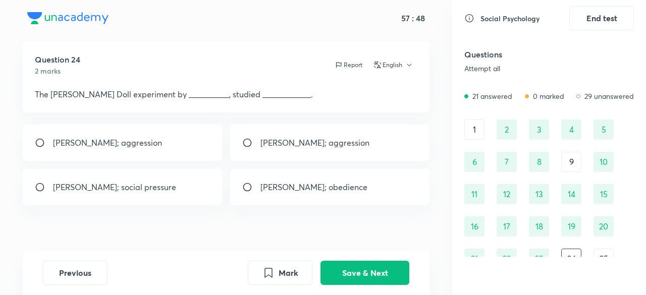
click at [195, 144] on div "[PERSON_NAME]; aggression" at bounding box center [122, 143] width 199 height 36
radio input "true"
click at [344, 268] on button "Save & Next" at bounding box center [364, 272] width 89 height 24
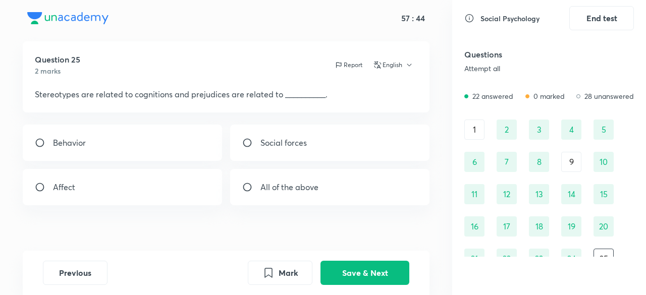
click at [256, 181] on div "All of the above" at bounding box center [329, 187] width 199 height 36
radio input "true"
click at [344, 264] on button "Save & Next" at bounding box center [364, 272] width 89 height 24
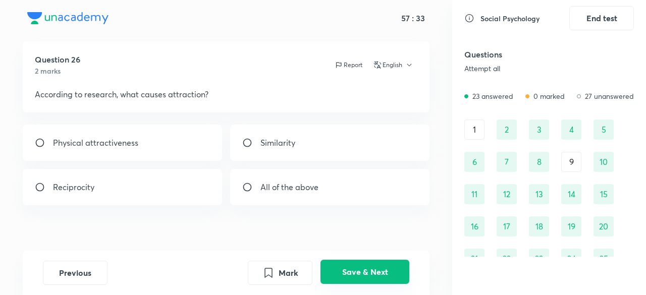
scroll to position [44, 0]
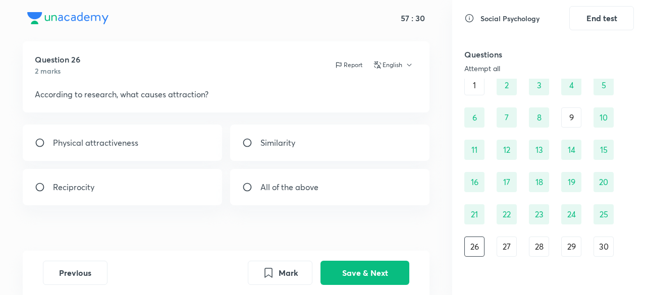
click at [272, 199] on div "All of the above" at bounding box center [329, 187] width 199 height 36
radio input "true"
click at [348, 278] on button "Save & Next" at bounding box center [364, 272] width 89 height 24
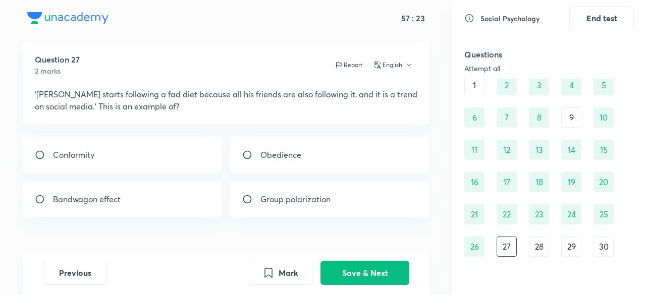
click at [164, 202] on div "Bandwagon effect" at bounding box center [122, 199] width 199 height 36
radio input "true"
click at [340, 274] on button "Save & Next" at bounding box center [364, 272] width 89 height 24
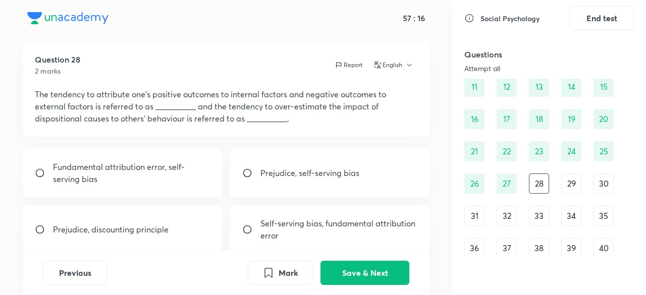
scroll to position [108, 0]
click at [574, 193] on div "29" at bounding box center [571, 183] width 20 height 20
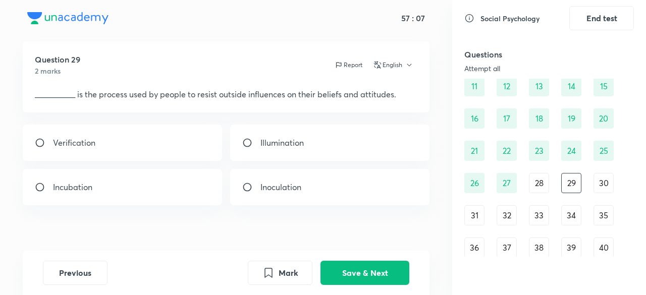
click at [163, 178] on div "Incubation" at bounding box center [122, 187] width 199 height 36
radio input "true"
click at [348, 272] on button "Save & Next" at bounding box center [364, 272] width 89 height 24
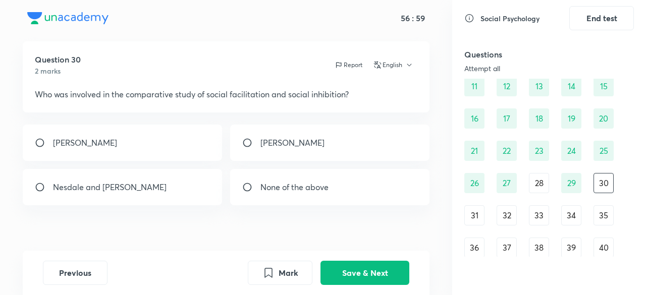
click at [171, 187] on div "Nesdale and [PERSON_NAME]" at bounding box center [122, 187] width 199 height 36
radio input "true"
click at [332, 267] on button "Save & Next" at bounding box center [364, 272] width 89 height 24
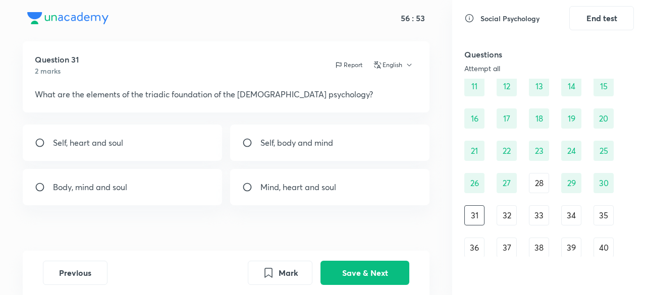
click at [193, 184] on div "Body, mind and soul" at bounding box center [122, 187] width 199 height 36
radio input "true"
click at [344, 268] on button "Save & Next" at bounding box center [364, 272] width 89 height 24
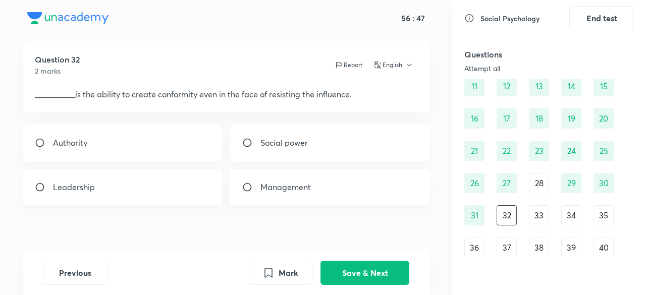
click at [204, 141] on div "Authority" at bounding box center [122, 143] width 199 height 36
radio input "true"
click at [381, 280] on button "Save & Next" at bounding box center [364, 272] width 89 height 24
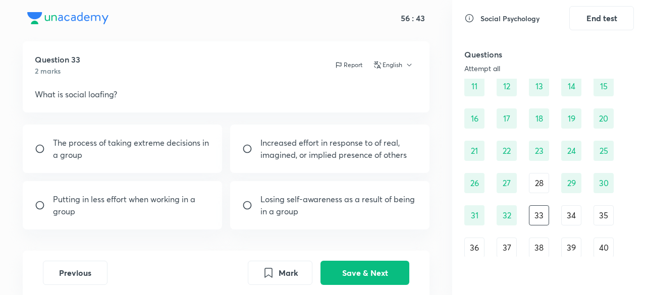
click at [184, 199] on p "Putting in less effort when working in a group" at bounding box center [131, 205] width 157 height 24
radio input "true"
click at [340, 266] on button "Save & Next" at bounding box center [364, 272] width 89 height 24
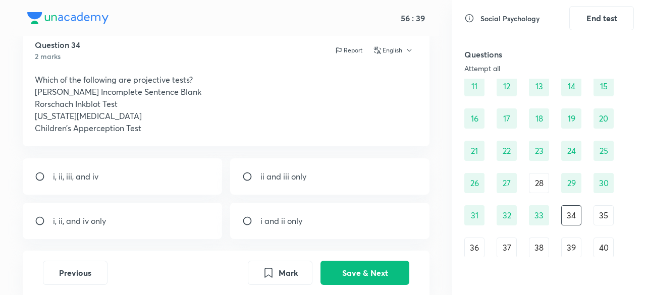
scroll to position [34, 0]
click at [270, 169] on div "ii and iii only" at bounding box center [329, 176] width 199 height 36
radio input "true"
click at [369, 280] on button "Save & Next" at bounding box center [364, 272] width 89 height 24
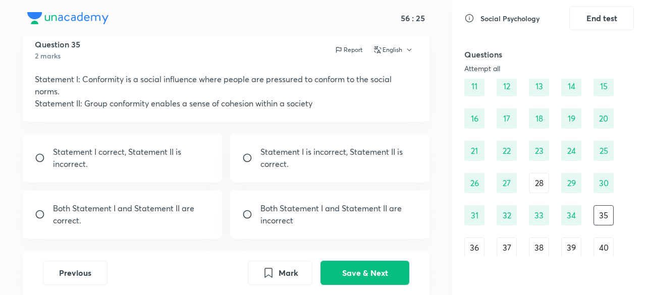
click at [205, 197] on div "Both Statement I and Statement II are correct." at bounding box center [122, 214] width 199 height 48
radio input "true"
click at [344, 263] on button "Save & Next" at bounding box center [364, 272] width 89 height 24
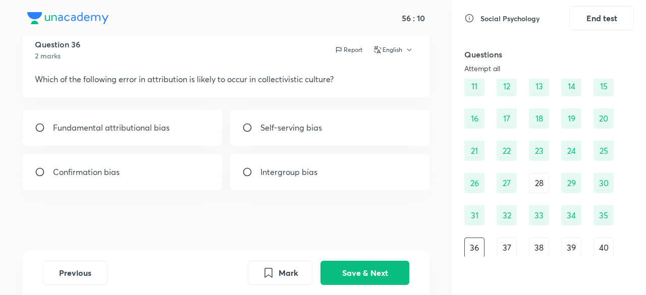
click at [205, 142] on div "Fundamental attributional bias" at bounding box center [122, 128] width 199 height 36
radio input "true"
click at [351, 271] on button "Save & Next" at bounding box center [364, 272] width 89 height 24
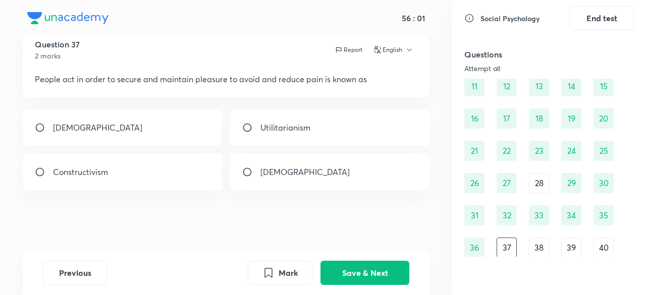
click at [149, 128] on div "[DEMOGRAPHIC_DATA]" at bounding box center [122, 128] width 199 height 36
radio input "true"
click at [334, 268] on button "Save & Next" at bounding box center [364, 272] width 89 height 24
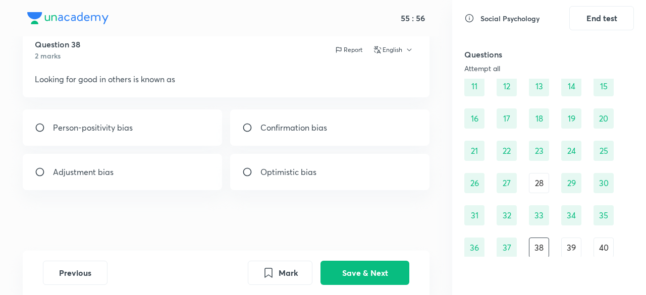
click at [250, 175] on input "radio" at bounding box center [251, 172] width 18 height 10
radio input "true"
click at [332, 265] on button "Save & Next" at bounding box center [364, 272] width 89 height 24
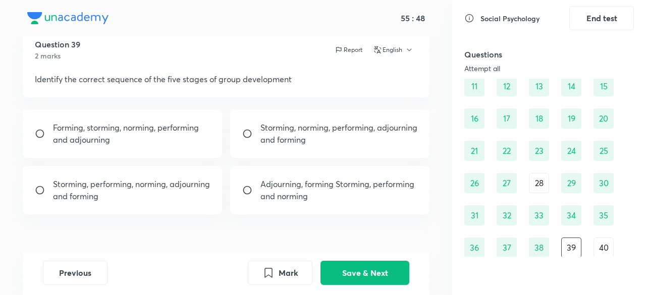
click at [175, 131] on p "Forming, storming, norming, performing and adjourning" at bounding box center [131, 134] width 157 height 24
radio input "true"
click at [353, 270] on button "Save & Next" at bounding box center [364, 272] width 89 height 24
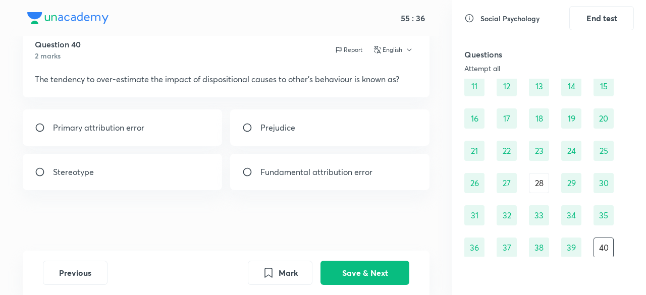
click at [150, 122] on div "Primary attribution error" at bounding box center [122, 128] width 199 height 36
radio input "true"
click at [336, 270] on button "Save & Next" at bounding box center [364, 272] width 89 height 24
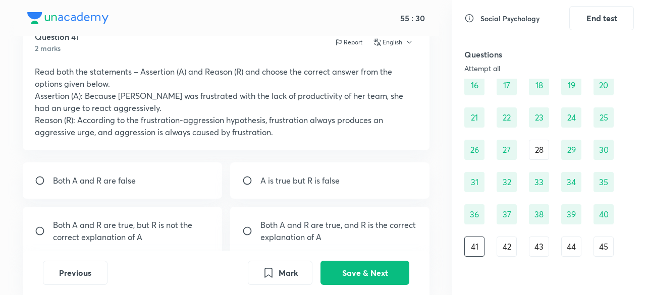
scroll to position [41, 0]
click at [258, 230] on input "radio" at bounding box center [251, 232] width 18 height 10
radio input "true"
click at [341, 264] on button "Save & Next" at bounding box center [364, 272] width 89 height 24
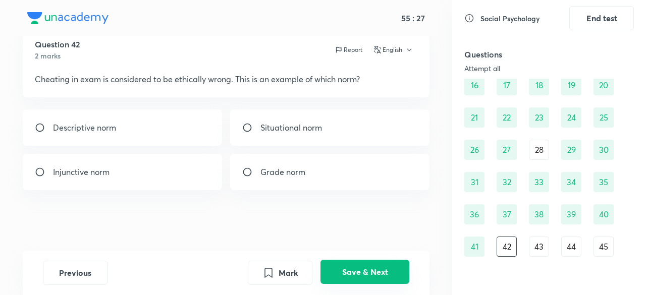
scroll to position [34, 0]
click at [258, 172] on input "radio" at bounding box center [251, 172] width 18 height 10
radio input "true"
click at [345, 265] on button "Save & Next" at bounding box center [364, 272] width 89 height 24
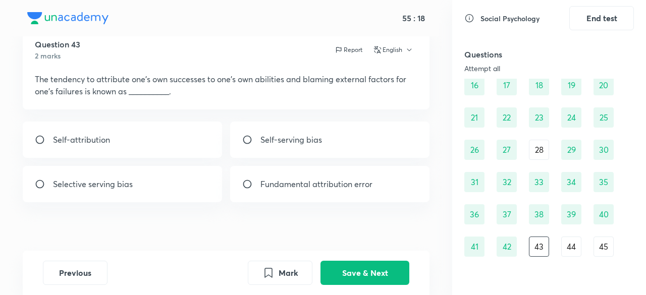
click at [242, 138] on input "radio" at bounding box center [251, 140] width 18 height 10
click at [164, 195] on div "Selective serving bias" at bounding box center [122, 184] width 199 height 36
radio input "false"
radio input "true"
click at [332, 272] on button "Save & Next" at bounding box center [364, 272] width 89 height 24
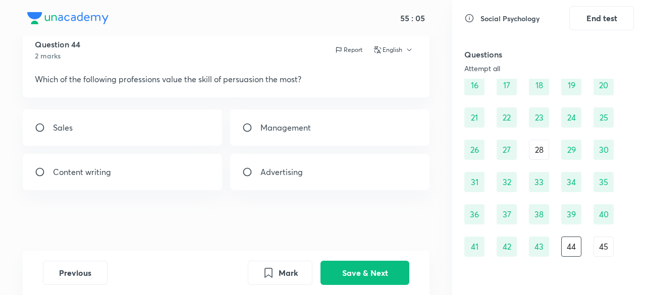
click at [63, 131] on p "Sales" at bounding box center [63, 128] width 20 height 12
radio input "true"
click at [333, 276] on button "Save & Next" at bounding box center [364, 272] width 89 height 24
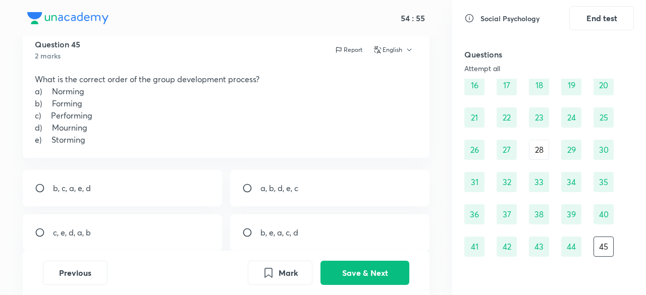
click at [245, 233] on input "radio" at bounding box center [251, 233] width 18 height 10
radio input "true"
click at [343, 269] on button "Save & Next" at bounding box center [364, 272] width 89 height 24
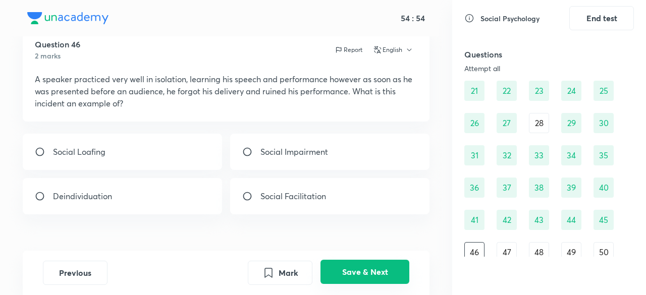
scroll to position [174, 0]
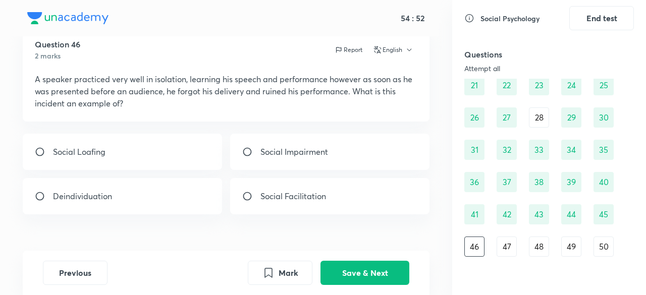
click at [252, 196] on input "radio" at bounding box center [251, 196] width 18 height 10
radio input "true"
click at [353, 272] on button "Save & Next" at bounding box center [364, 272] width 89 height 24
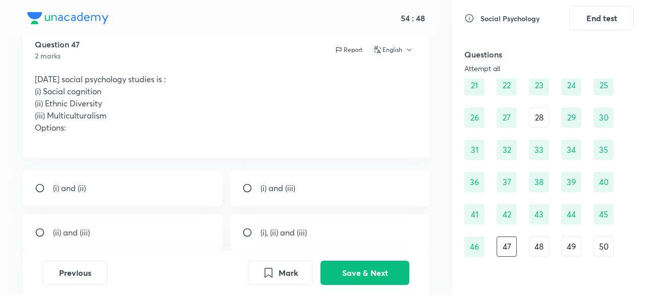
scroll to position [60, 0]
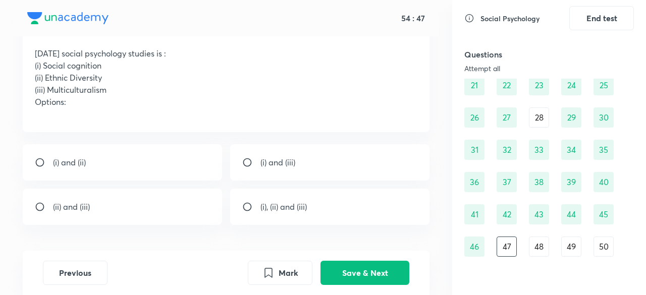
click at [254, 202] on input "radio" at bounding box center [251, 207] width 18 height 10
radio input "true"
click at [352, 274] on button "Save & Next" at bounding box center [364, 272] width 89 height 24
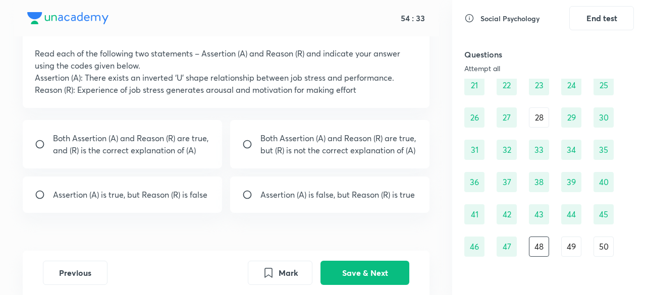
click at [135, 201] on p "Assertion (A) is true, but Reason (R) is false" at bounding box center [130, 195] width 154 height 12
radio input "true"
click at [112, 152] on p "Both Assertion (A) and Reason (R) are true, and (R) is the correct explanation …" at bounding box center [131, 144] width 157 height 24
radio input "true"
radio input "false"
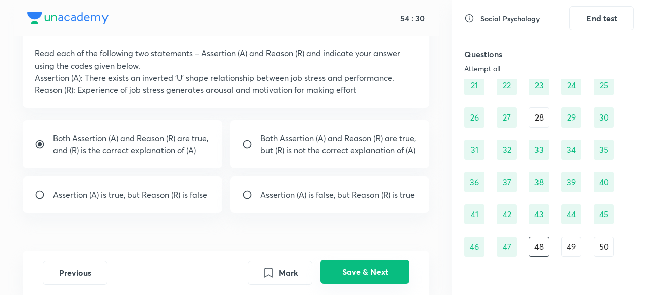
click at [342, 271] on button "Save & Next" at bounding box center [364, 272] width 89 height 24
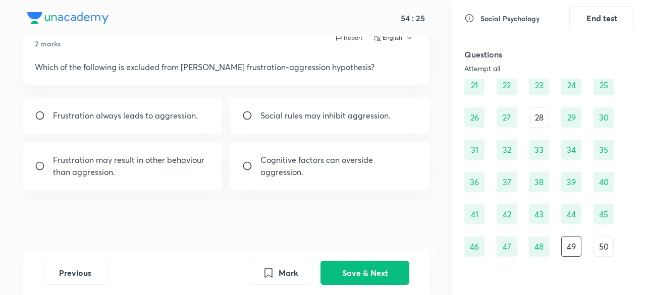
click at [598, 248] on div "50" at bounding box center [604, 247] width 20 height 20
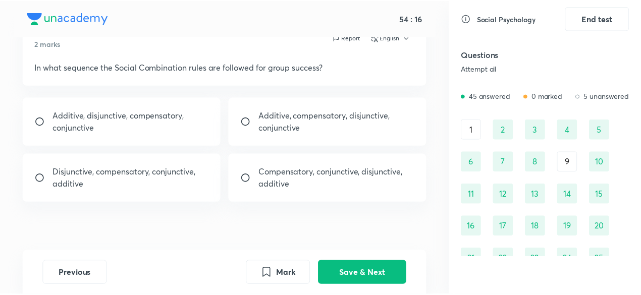
scroll to position [186, 0]
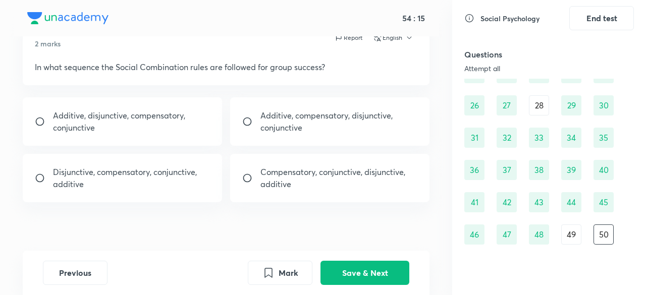
click at [568, 231] on div "49" at bounding box center [571, 235] width 20 height 20
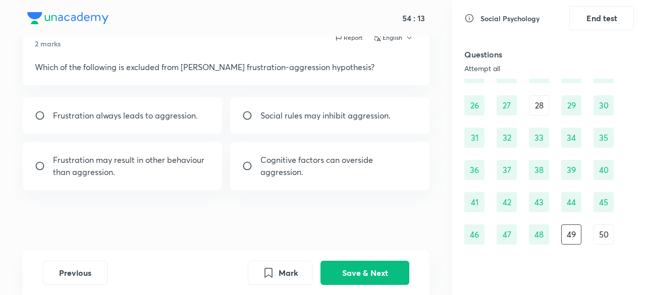
click at [602, 235] on div "50" at bounding box center [604, 235] width 20 height 20
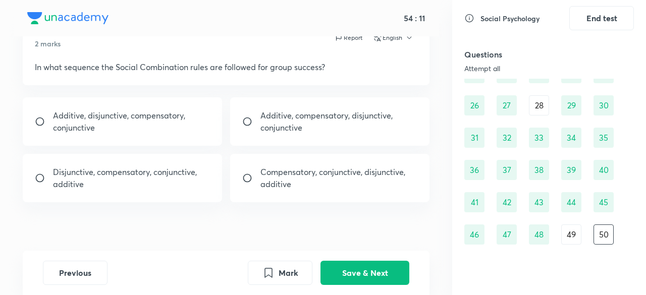
click at [111, 126] on p "Additive, disjunctive, compensatory, conjunctive" at bounding box center [131, 122] width 157 height 24
radio input "true"
click at [590, 14] on button "End test" at bounding box center [601, 17] width 65 height 24
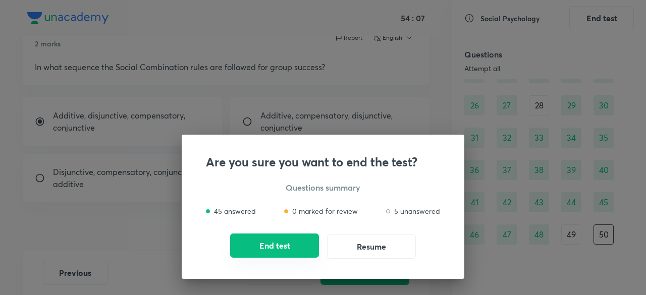
click at [286, 243] on button "End test" at bounding box center [274, 246] width 89 height 24
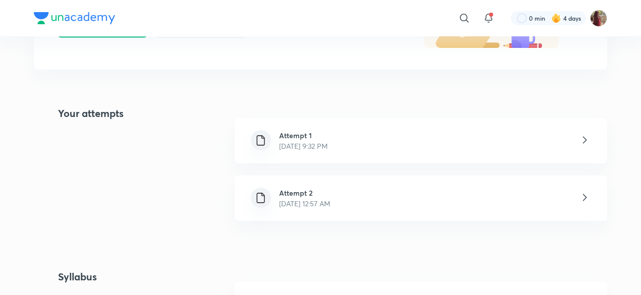
scroll to position [174, 0]
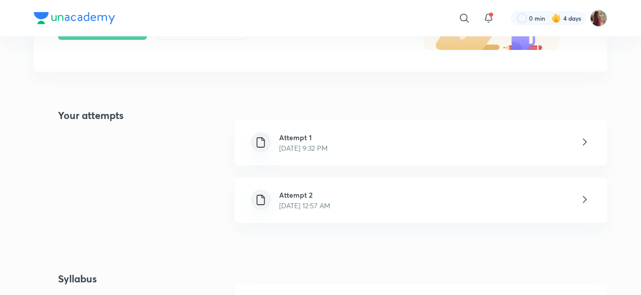
click at [330, 201] on p "[DATE] 12:57 AM" at bounding box center [304, 205] width 51 height 11
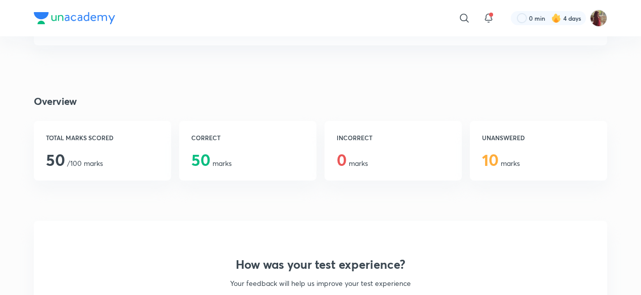
scroll to position [167, 0]
